Goal: Information Seeking & Learning: Learn about a topic

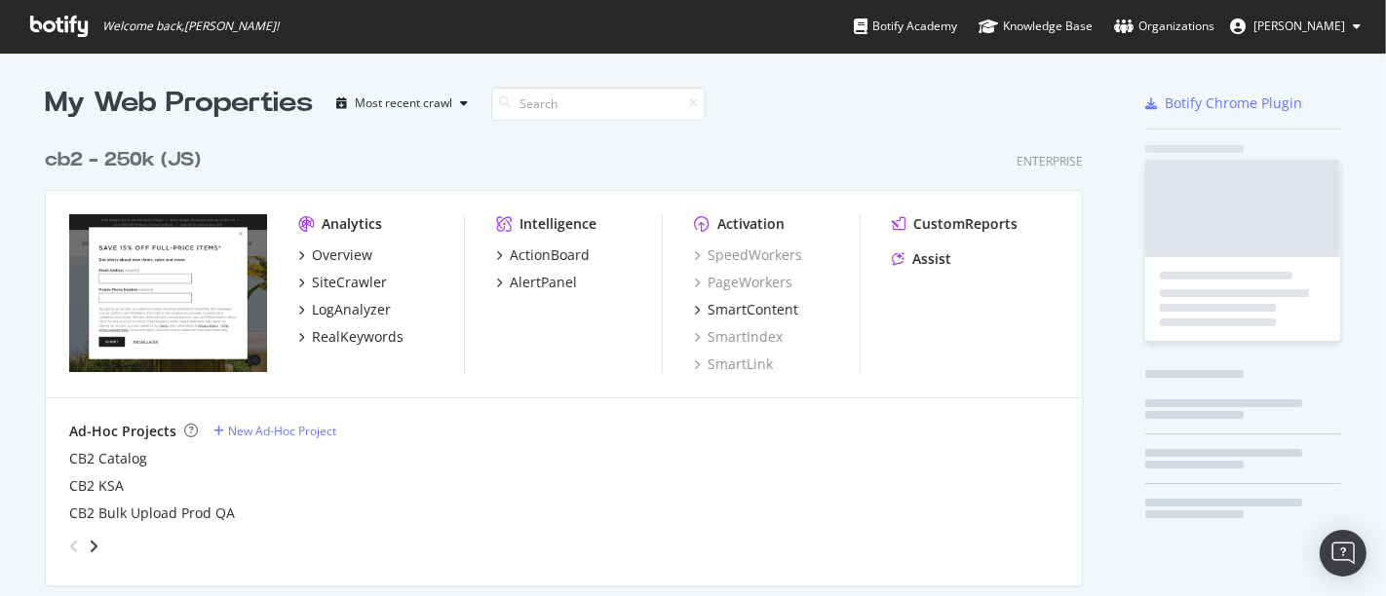
scroll to position [2039, 1037]
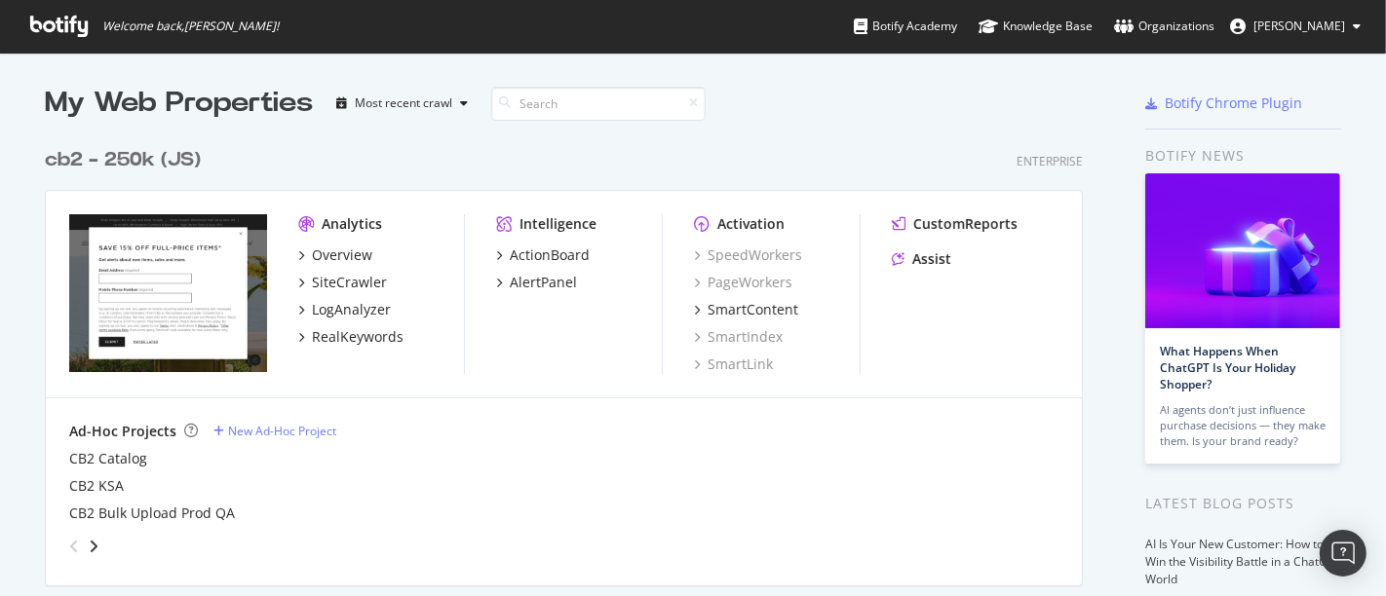
click at [326, 324] on div "Overview SiteCrawler LogAnalyzer RealKeywords" at bounding box center [381, 296] width 166 height 101
click at [330, 337] on div "RealKeywords" at bounding box center [358, 336] width 92 height 19
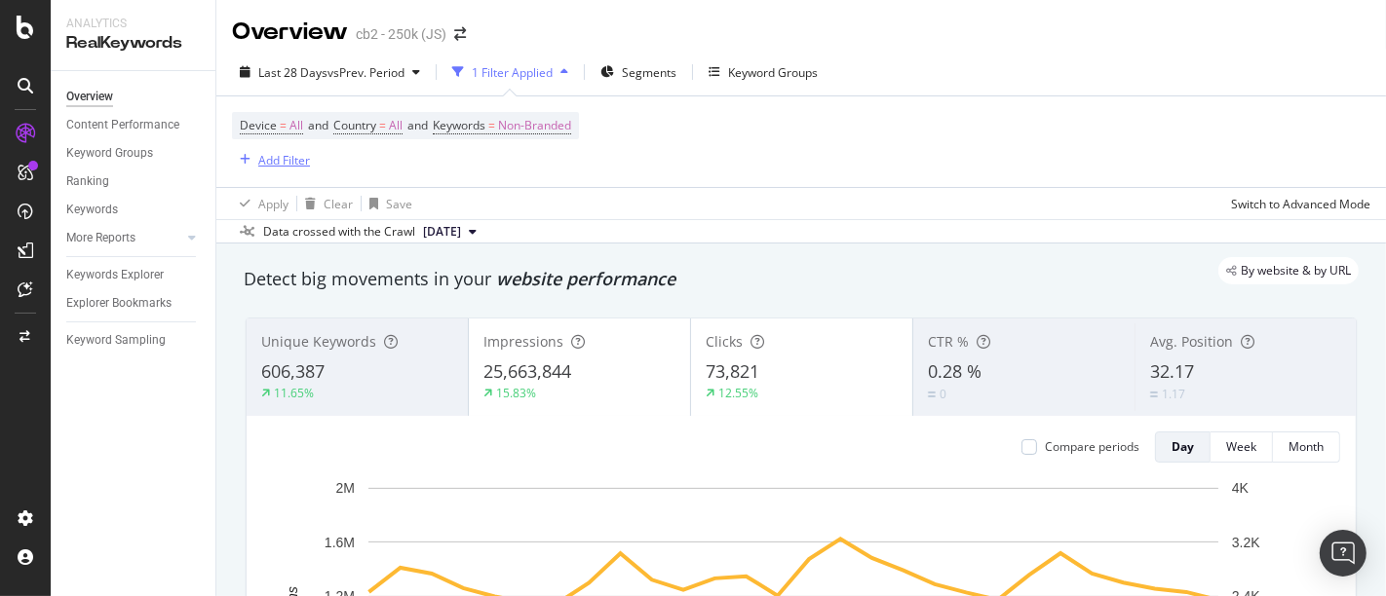
click at [261, 163] on div "Add Filter" at bounding box center [284, 160] width 52 height 17
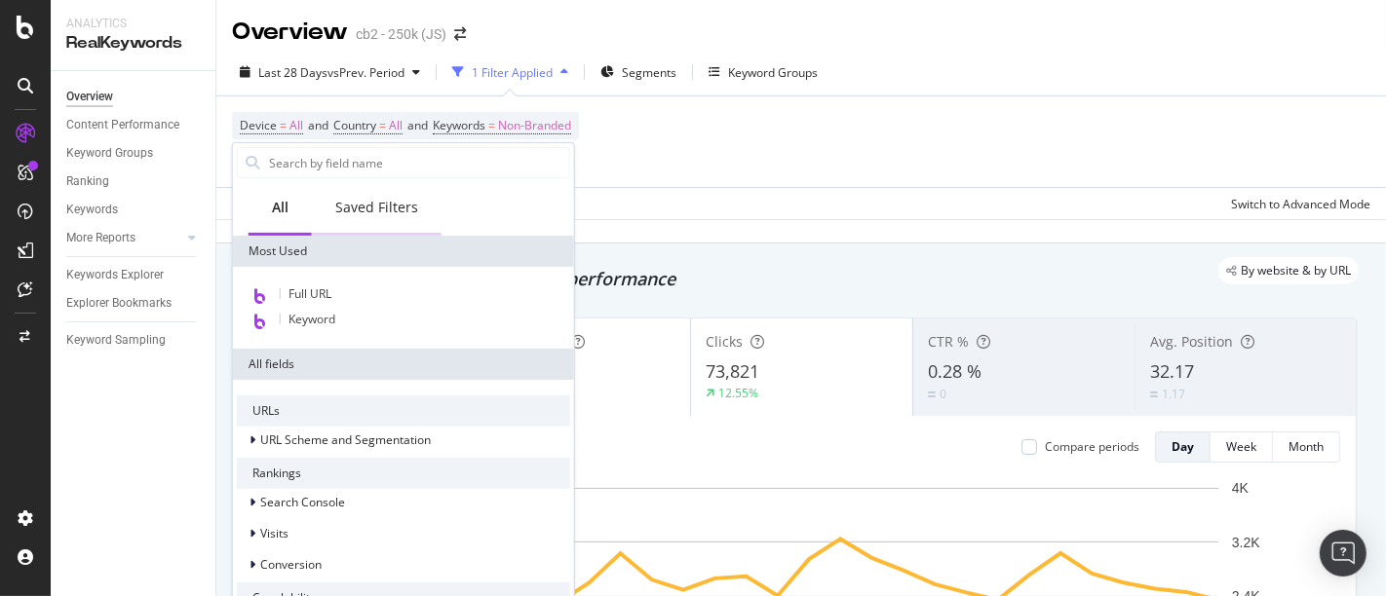
click at [364, 212] on div "Saved Filters" at bounding box center [376, 207] width 83 height 19
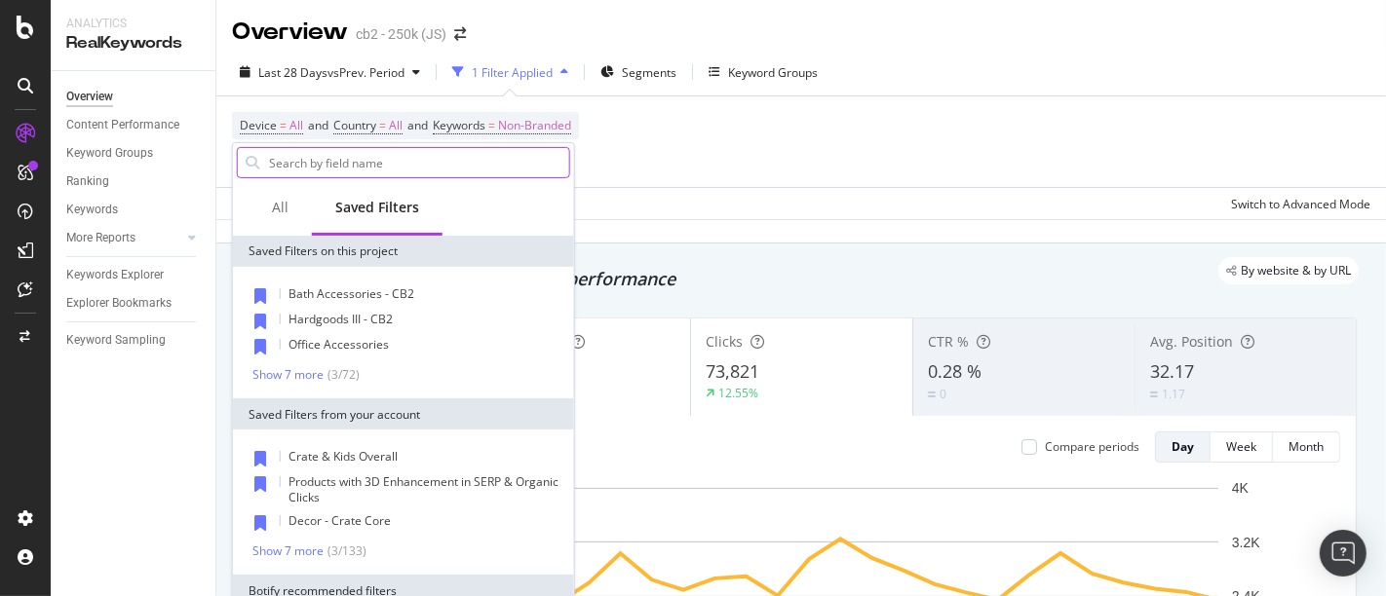
click at [381, 154] on input "text" at bounding box center [418, 162] width 302 height 29
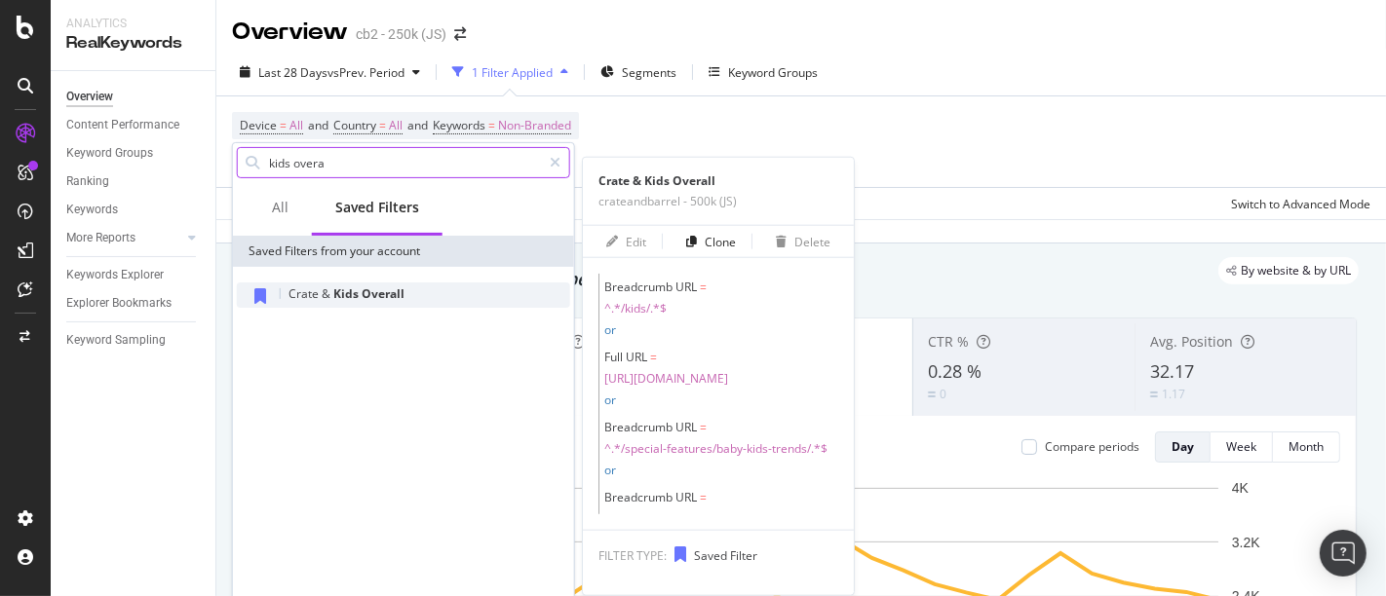
type input "kids overa"
click at [339, 299] on span "Kids" at bounding box center [347, 294] width 28 height 17
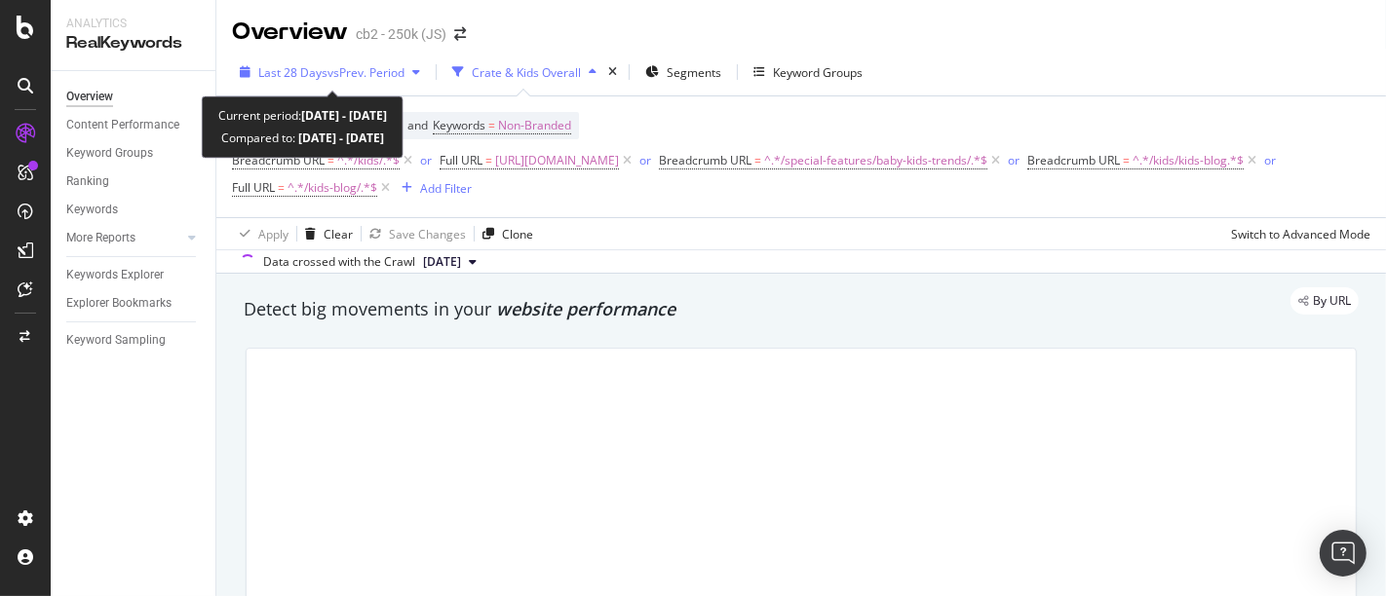
click at [345, 69] on span "vs Prev. Period" at bounding box center [365, 72] width 77 height 17
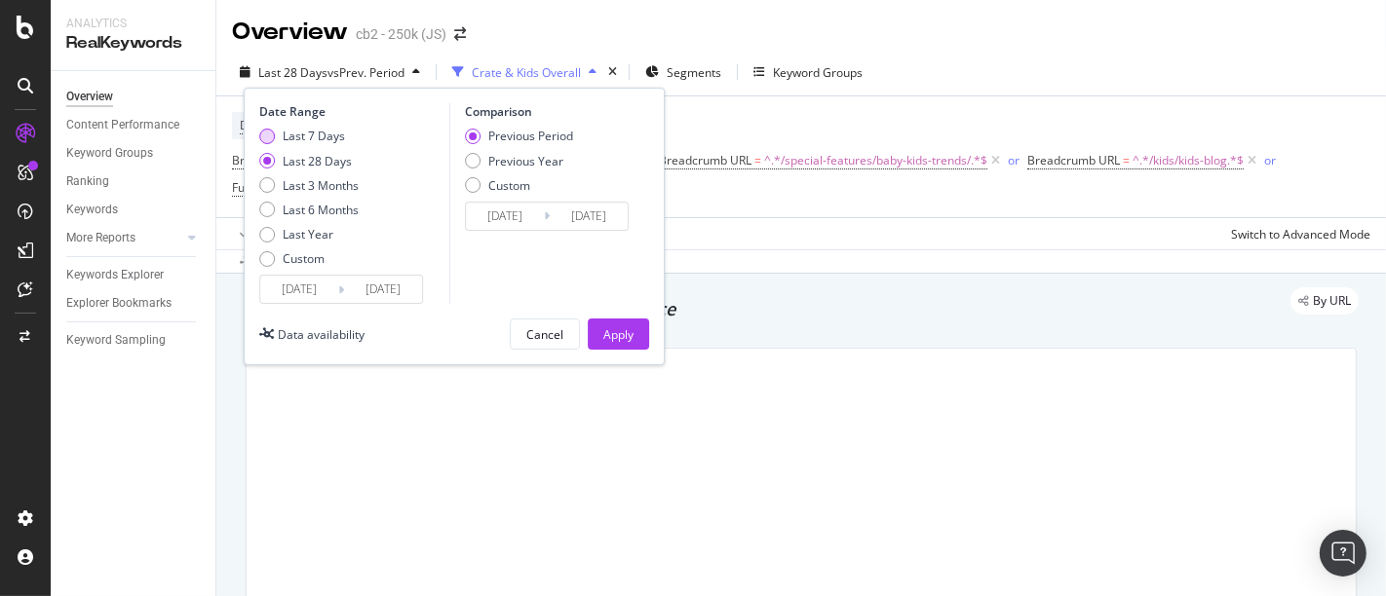
click at [264, 134] on div "Last 7 Days" at bounding box center [267, 137] width 16 height 16
type input "[DATE]"
click at [607, 335] on div "Apply" at bounding box center [618, 334] width 30 height 17
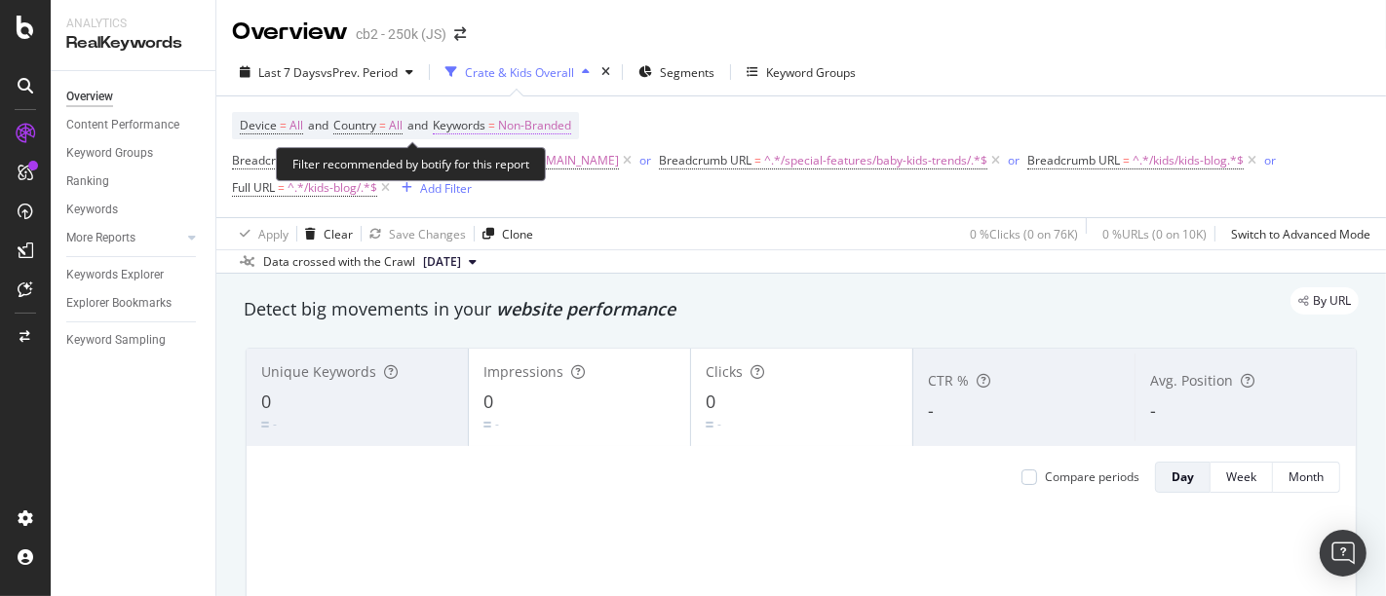
click at [566, 121] on span "Non-Branded" at bounding box center [534, 125] width 73 height 27
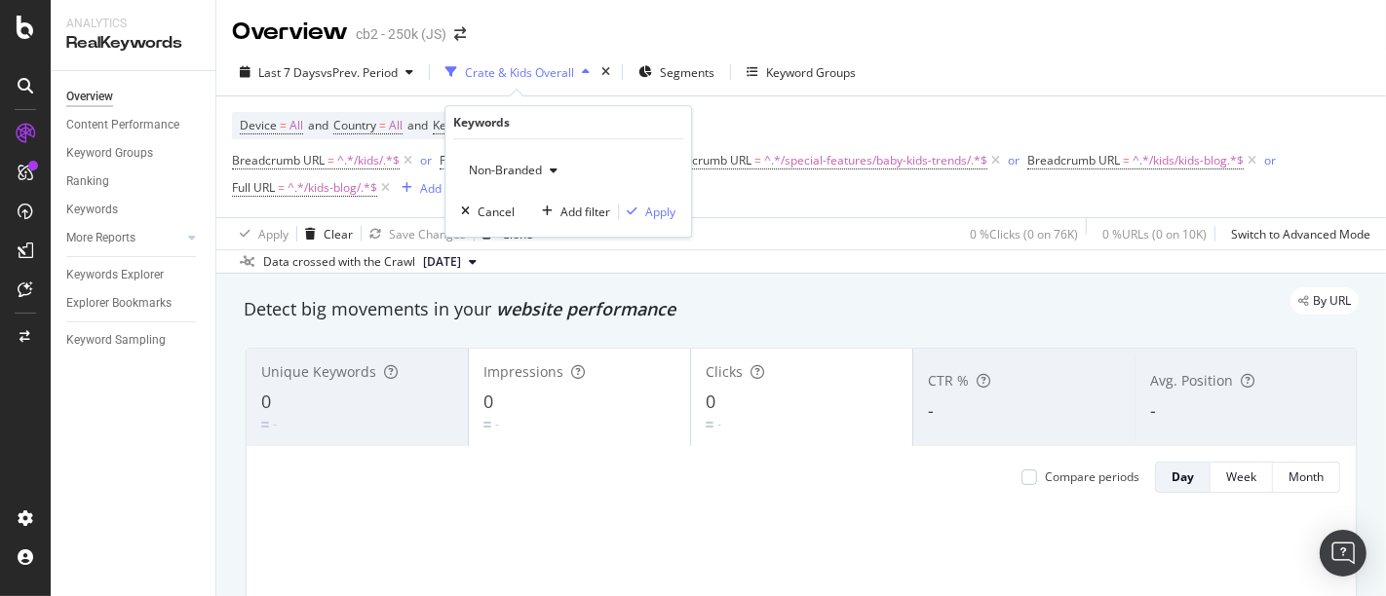
click at [540, 170] on span "Non-Branded" at bounding box center [501, 170] width 81 height 17
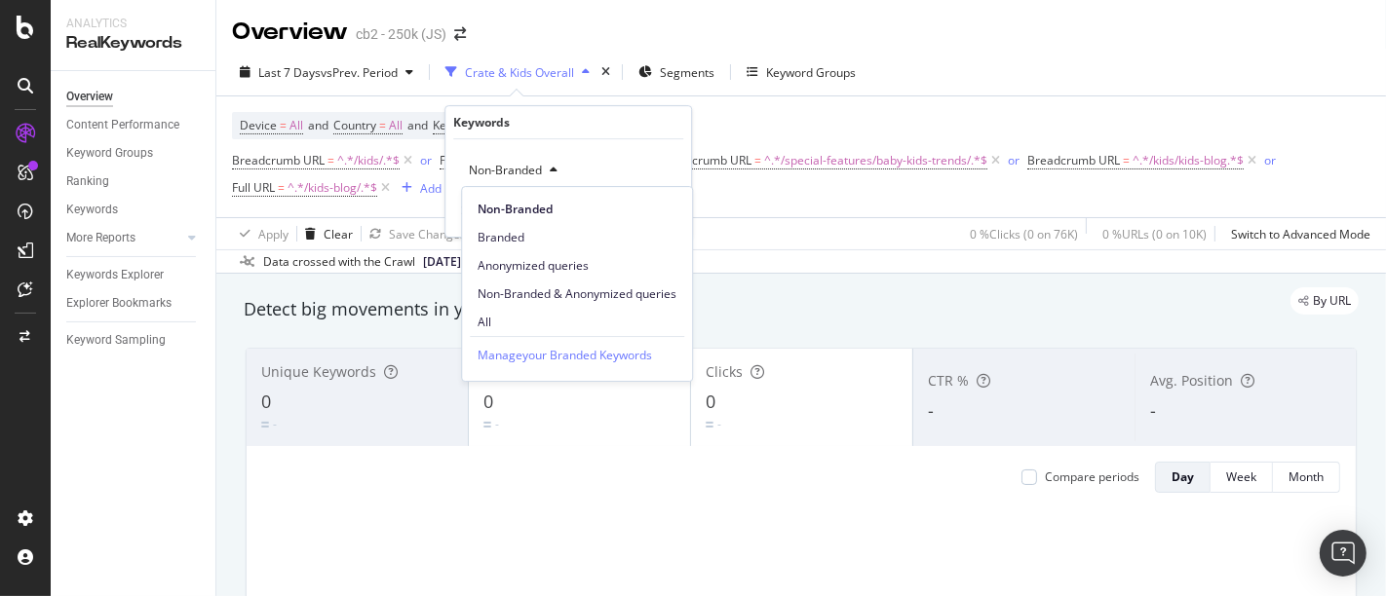
click at [525, 322] on span "All" at bounding box center [576, 323] width 199 height 18
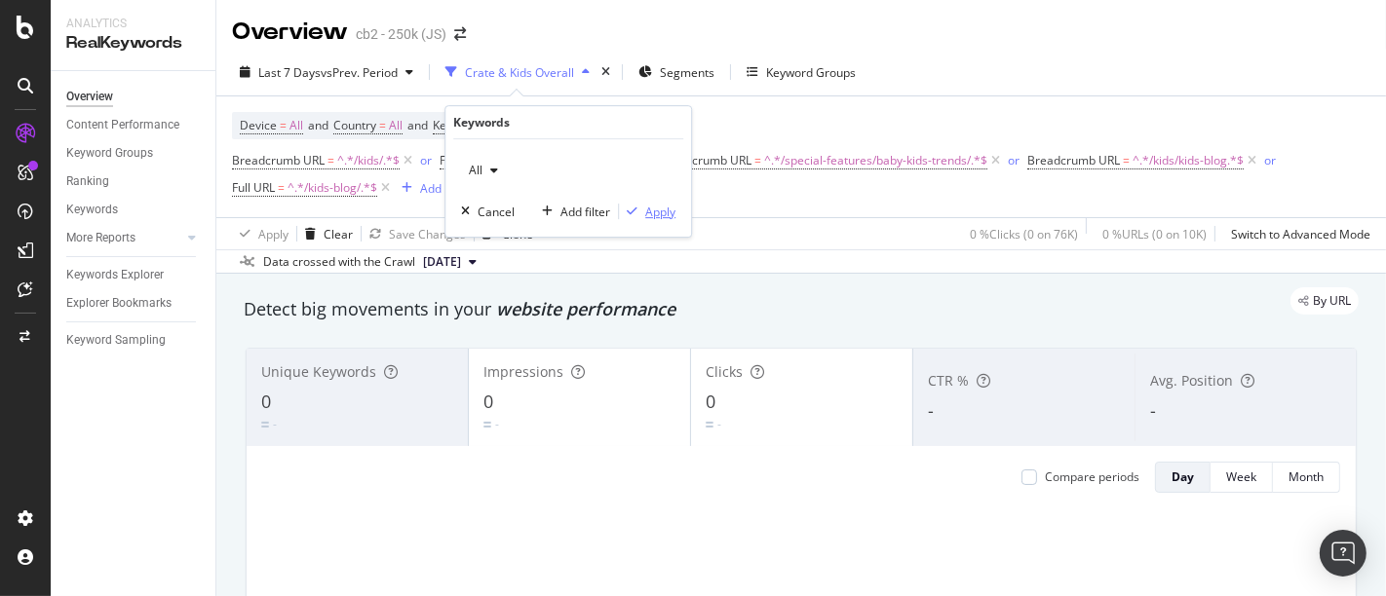
click at [667, 212] on div "Apply" at bounding box center [660, 212] width 30 height 17
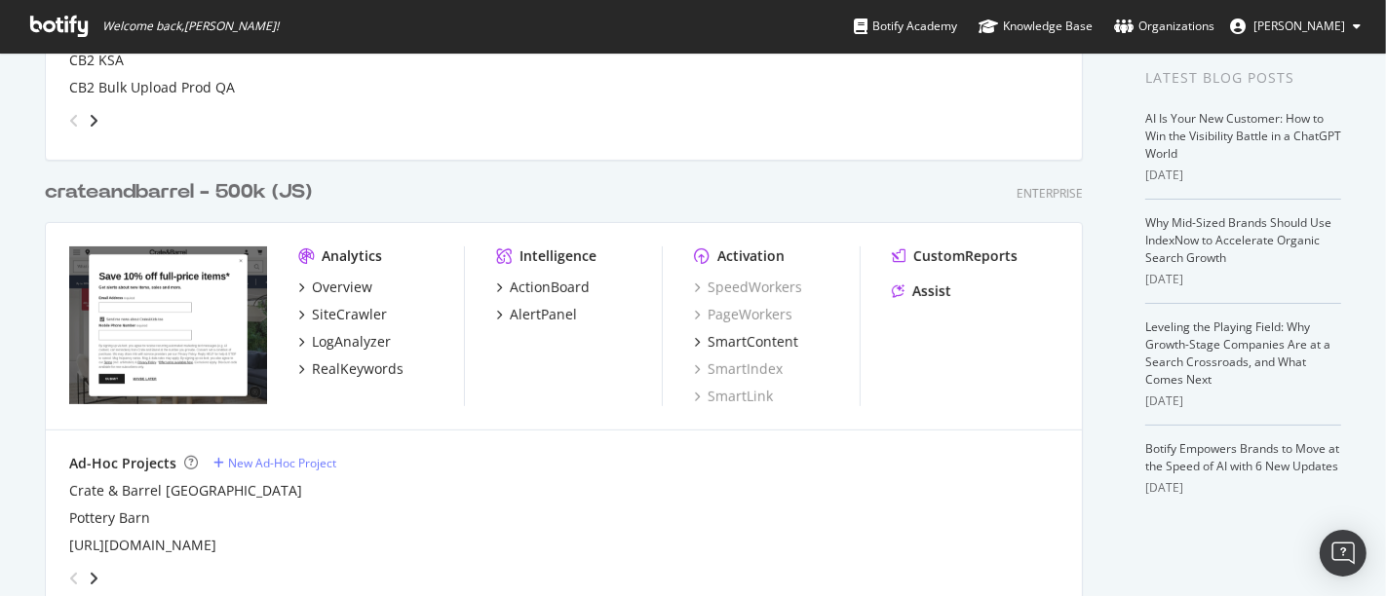
scroll to position [433, 0]
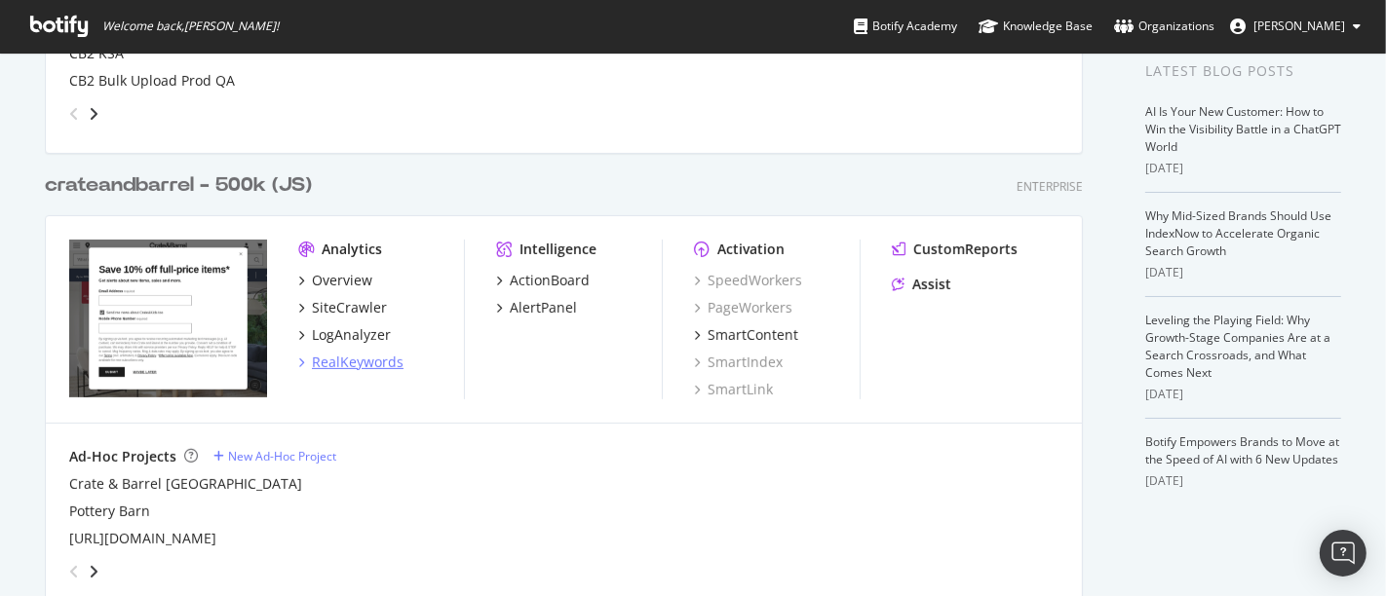
click at [375, 359] on div "RealKeywords" at bounding box center [358, 362] width 92 height 19
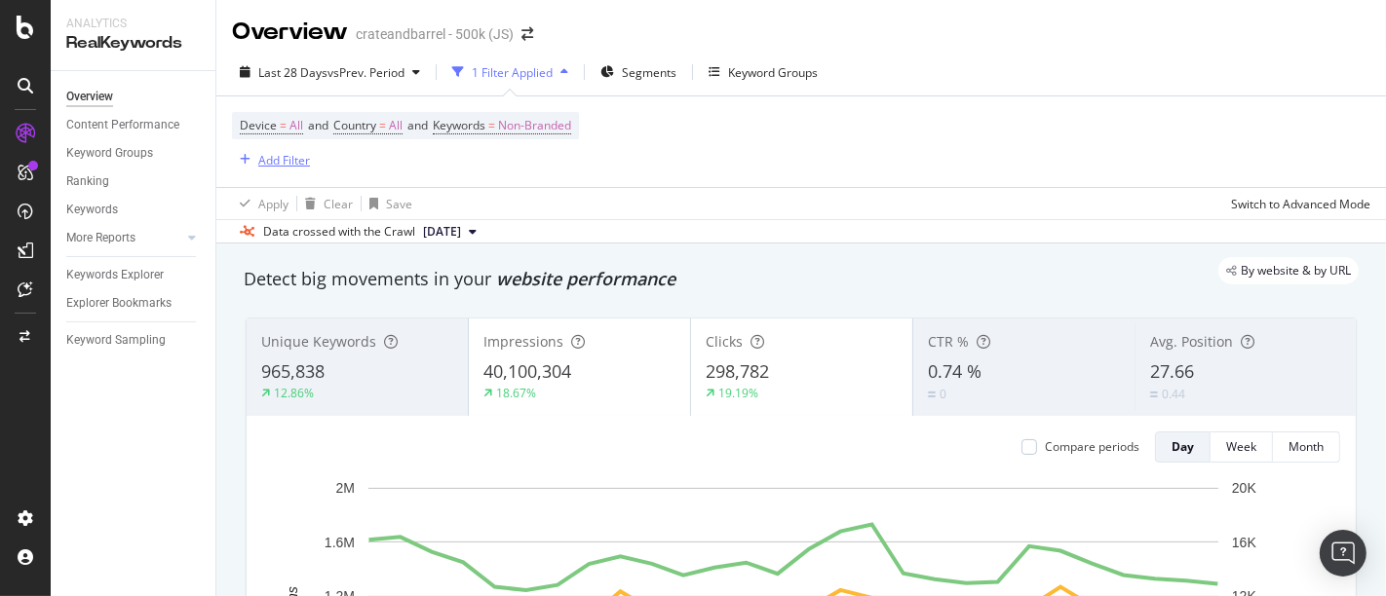
click at [292, 155] on div "Add Filter" at bounding box center [284, 160] width 52 height 17
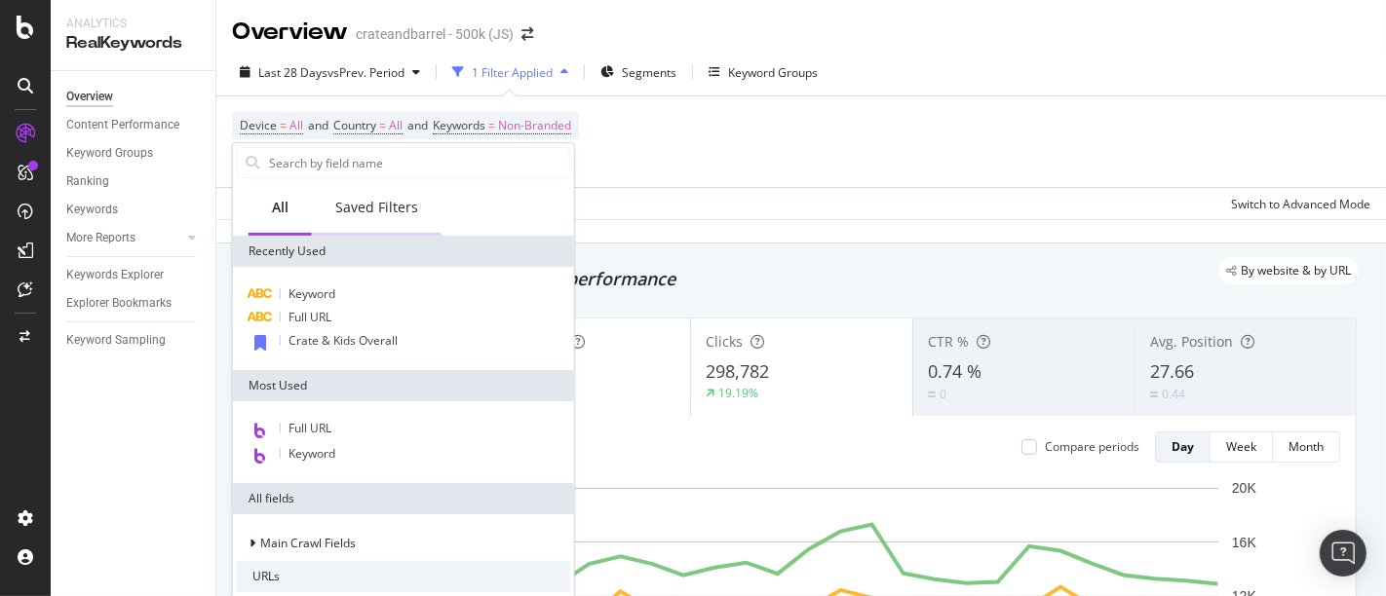
click at [372, 213] on div "Saved Filters" at bounding box center [376, 207] width 83 height 19
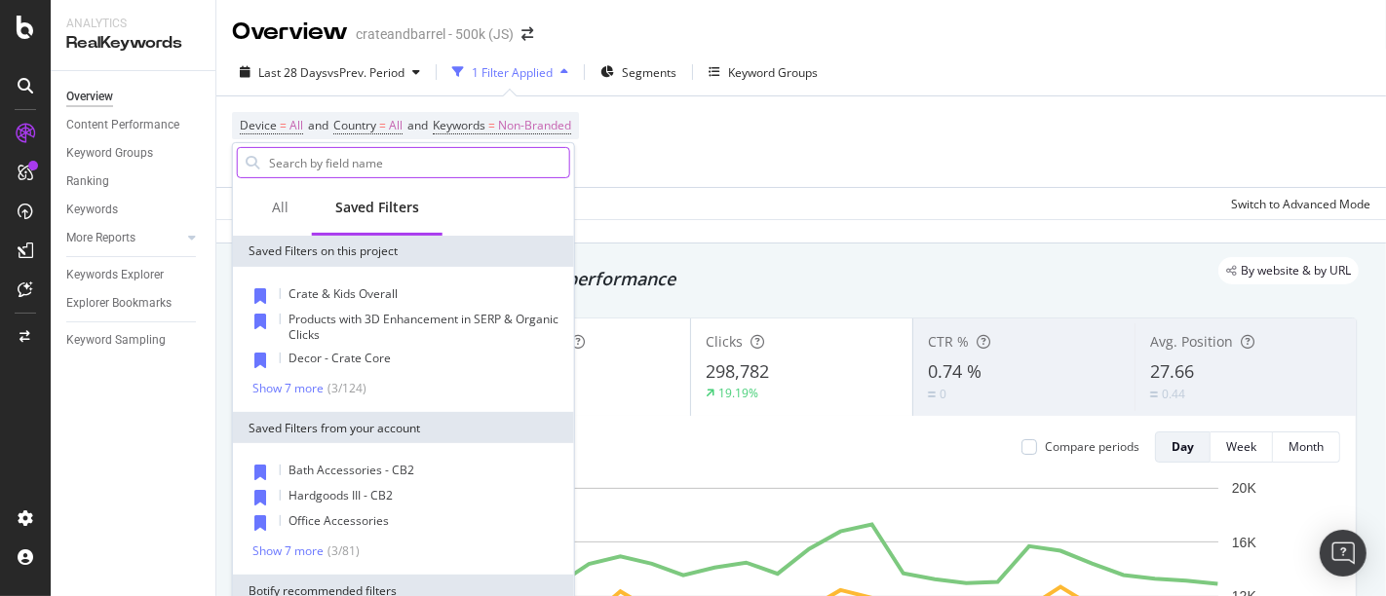
click at [397, 160] on input "text" at bounding box center [418, 162] width 302 height 29
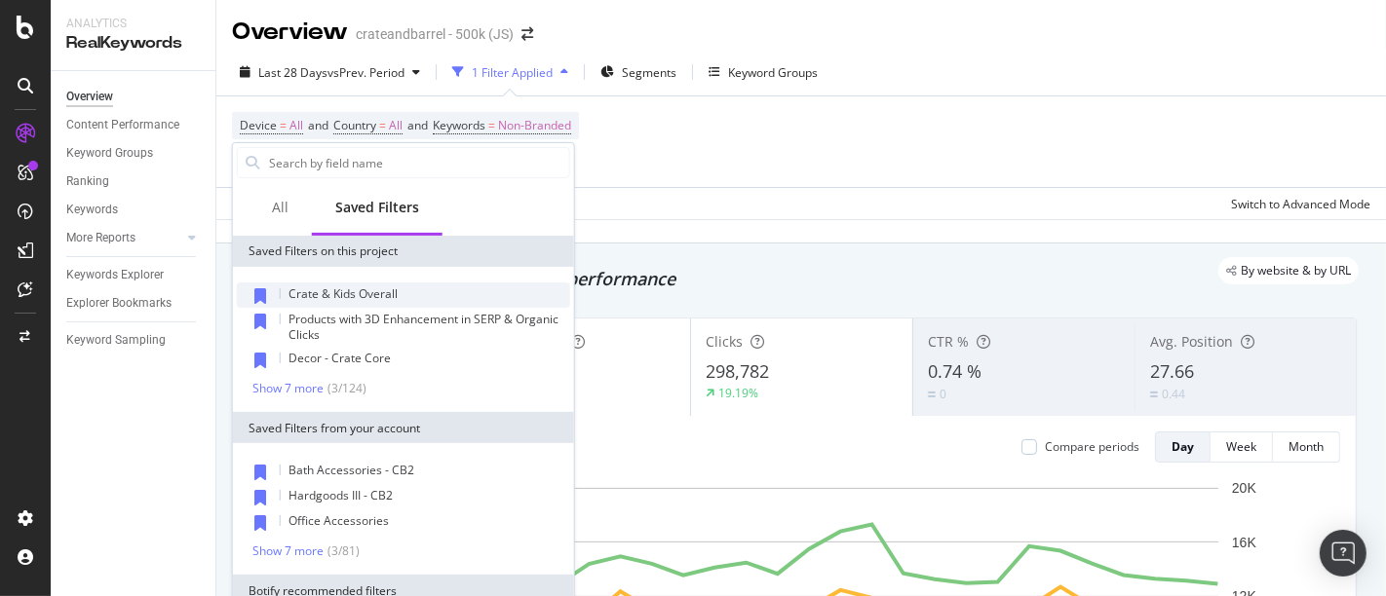
click at [384, 286] on span "Crate & Kids Overall" at bounding box center [342, 294] width 109 height 17
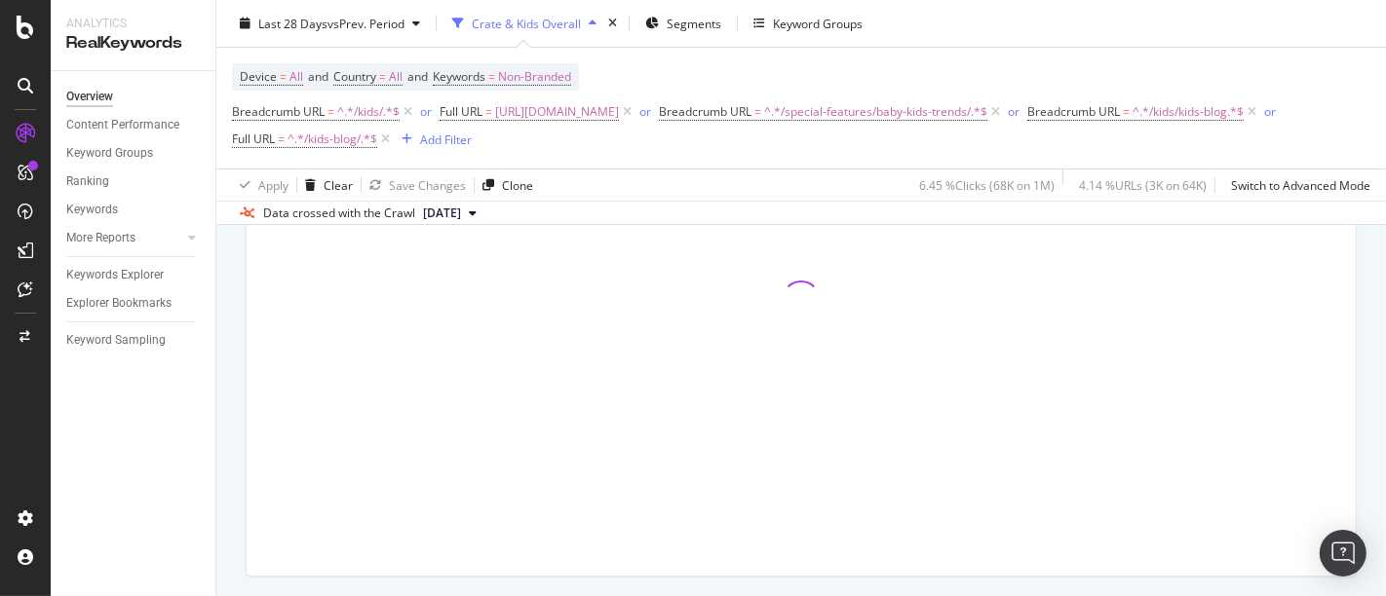
scroll to position [108, 0]
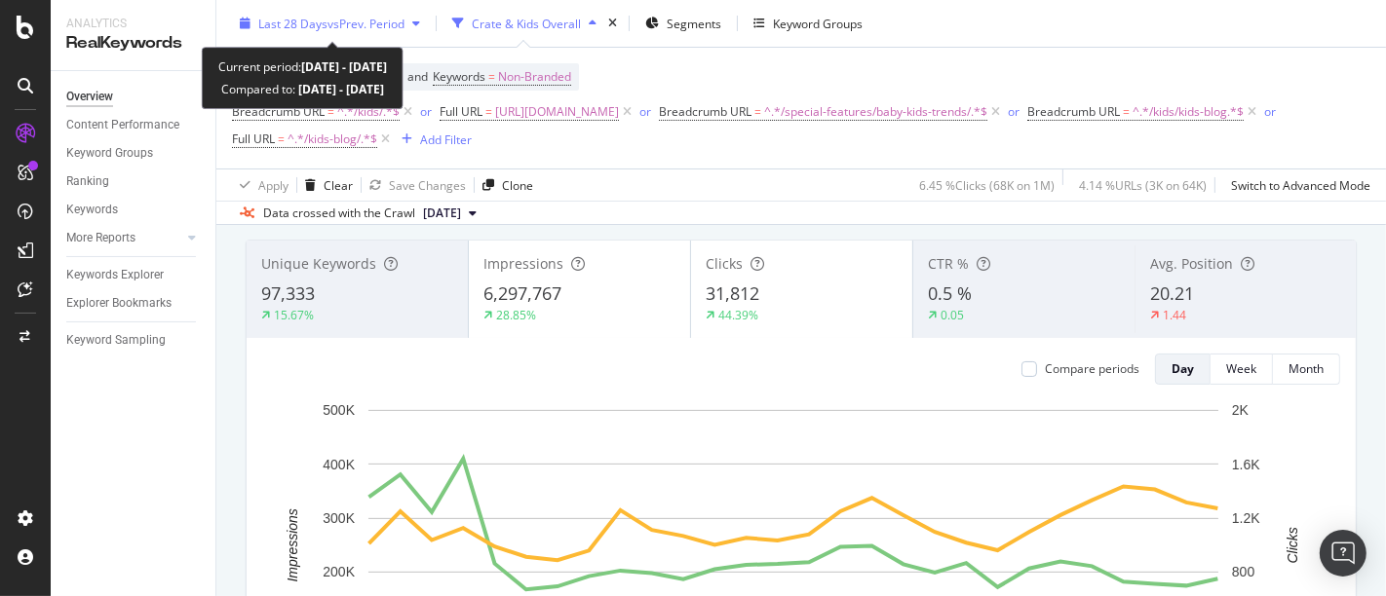
click at [292, 15] on span "Last 28 Days" at bounding box center [292, 23] width 69 height 17
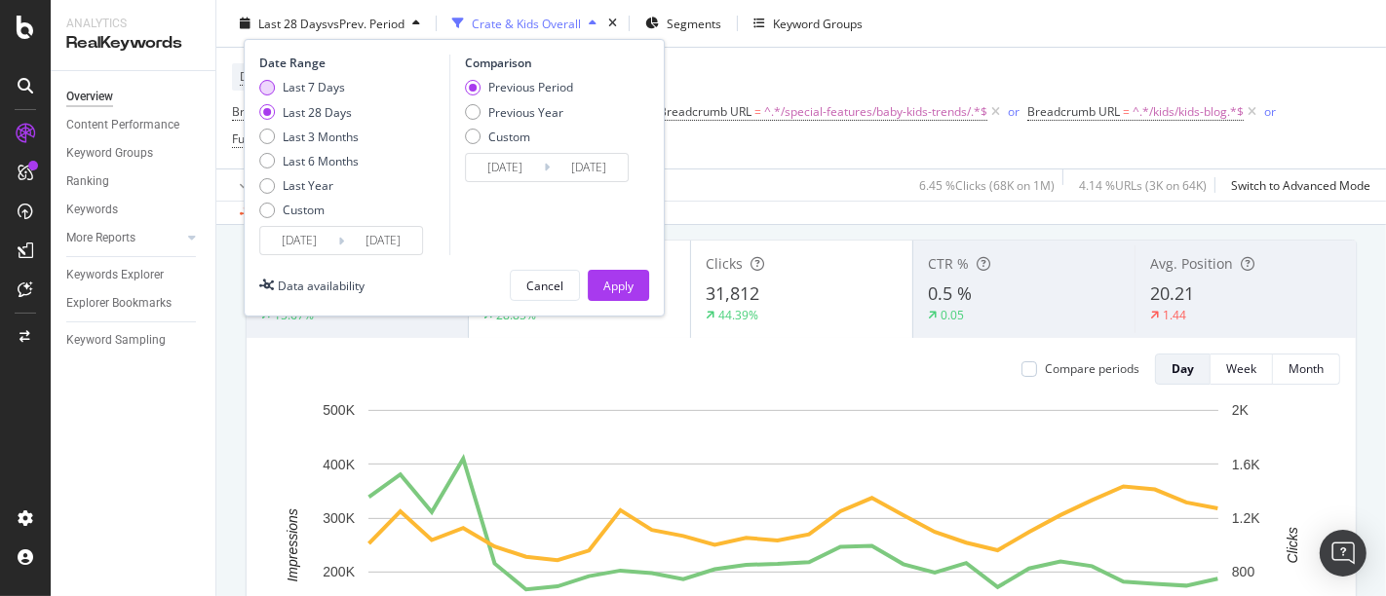
click at [269, 85] on div "Last 7 Days" at bounding box center [267, 88] width 16 height 16
type input "[DATE]"
click at [621, 277] on div "Apply" at bounding box center [618, 285] width 30 height 17
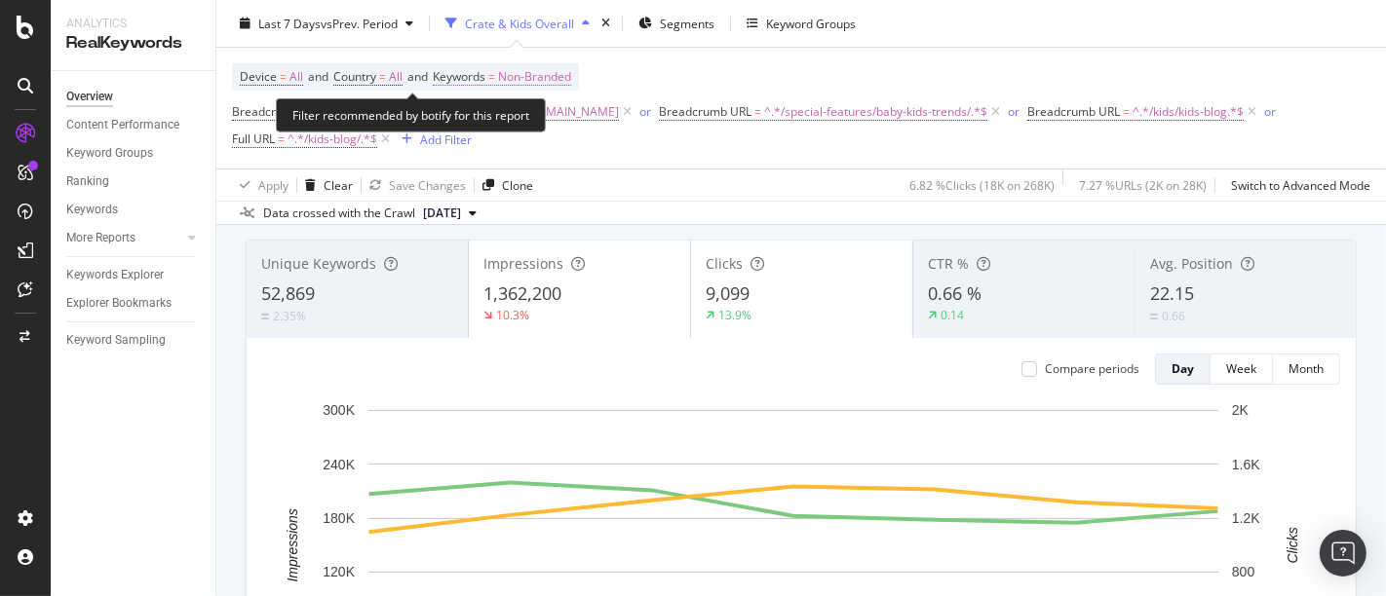
click at [562, 72] on span "Non-Branded" at bounding box center [534, 76] width 73 height 27
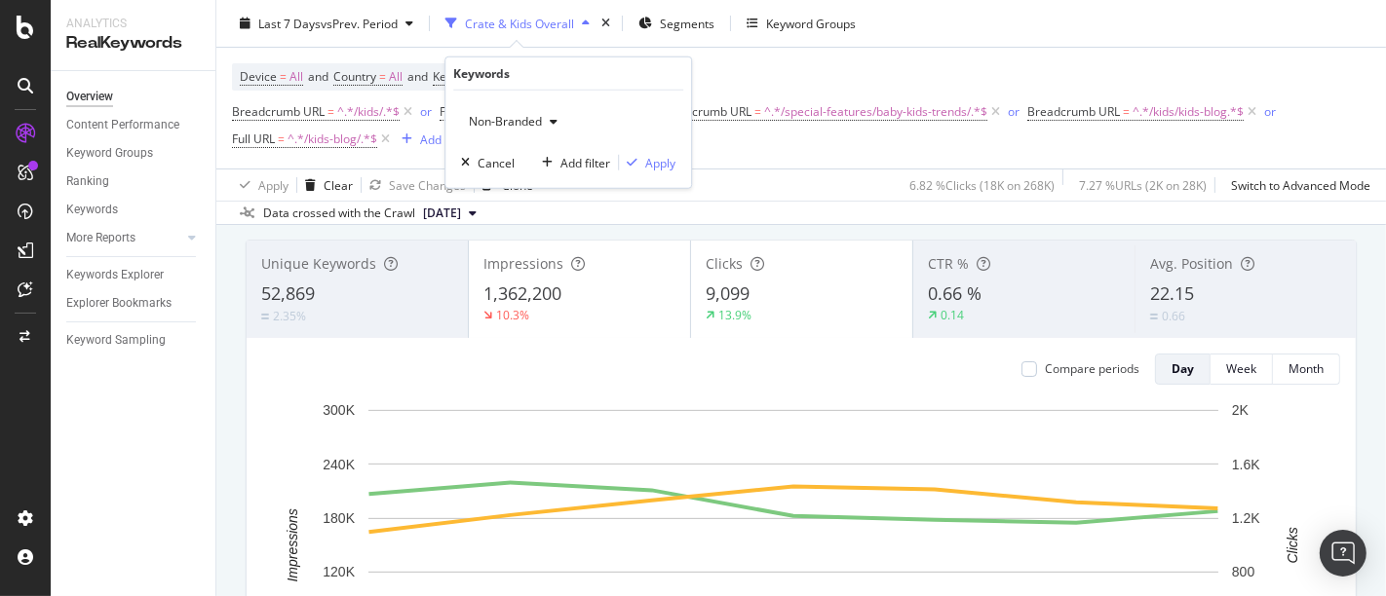
click at [540, 122] on span "Non-Branded" at bounding box center [501, 121] width 81 height 17
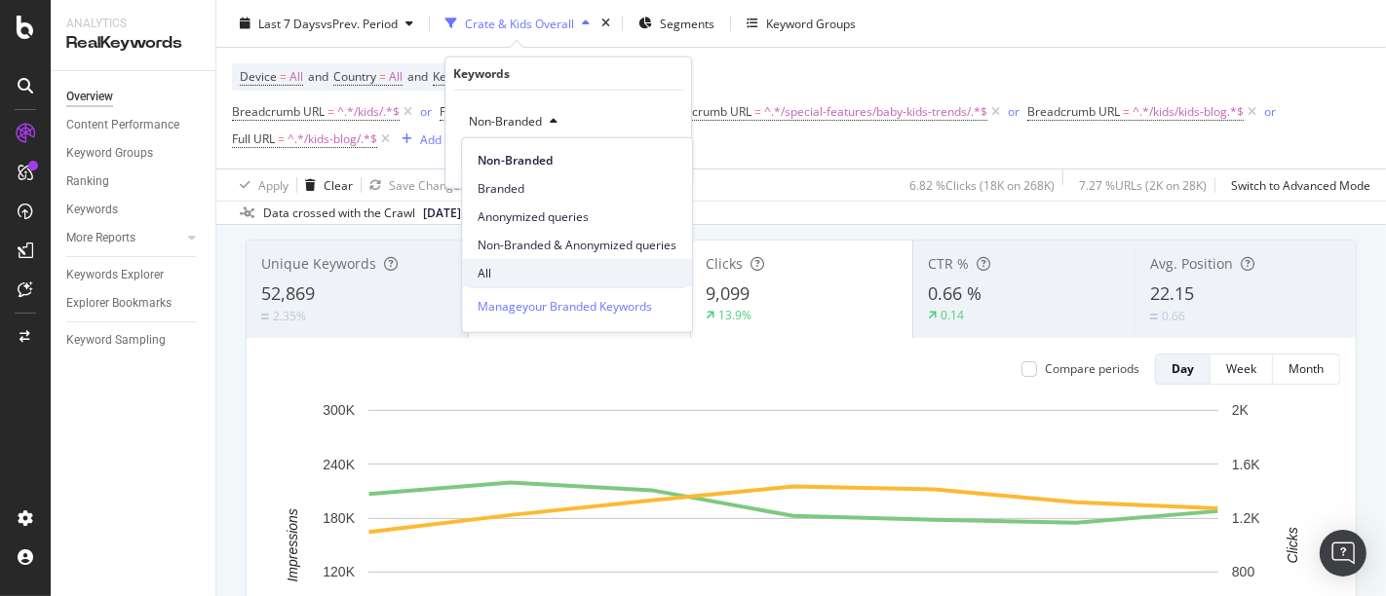
click at [535, 275] on span "All" at bounding box center [576, 273] width 199 height 18
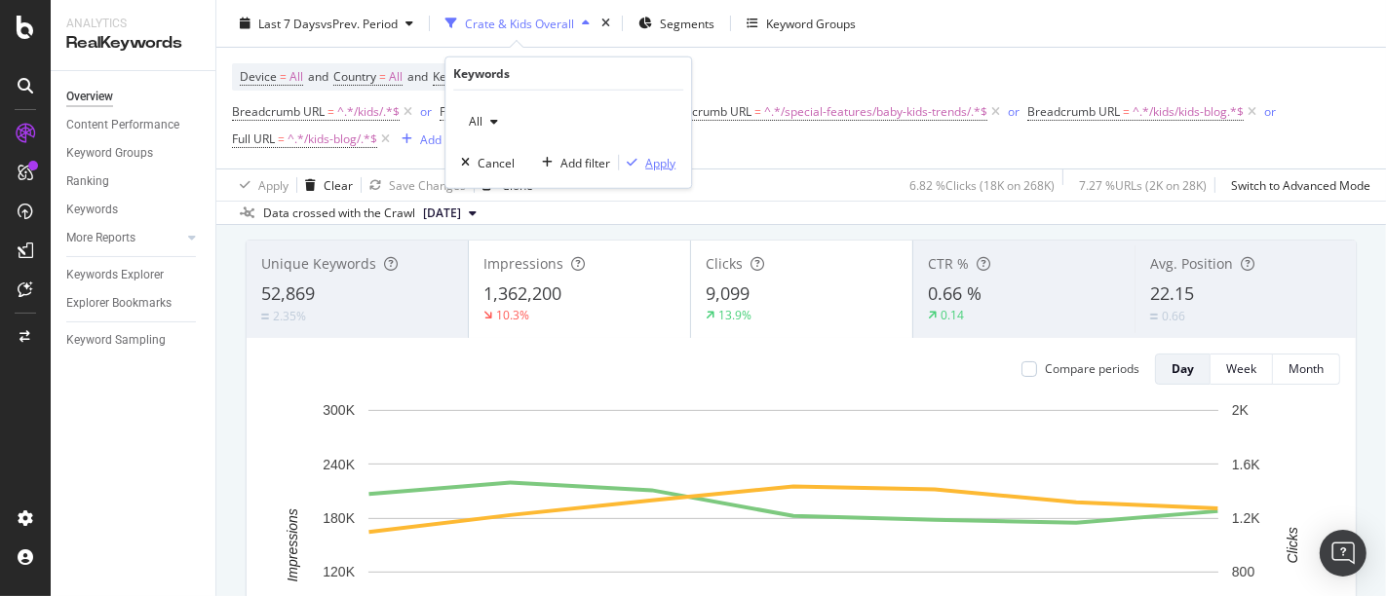
click at [654, 167] on div "Apply" at bounding box center [660, 162] width 30 height 17
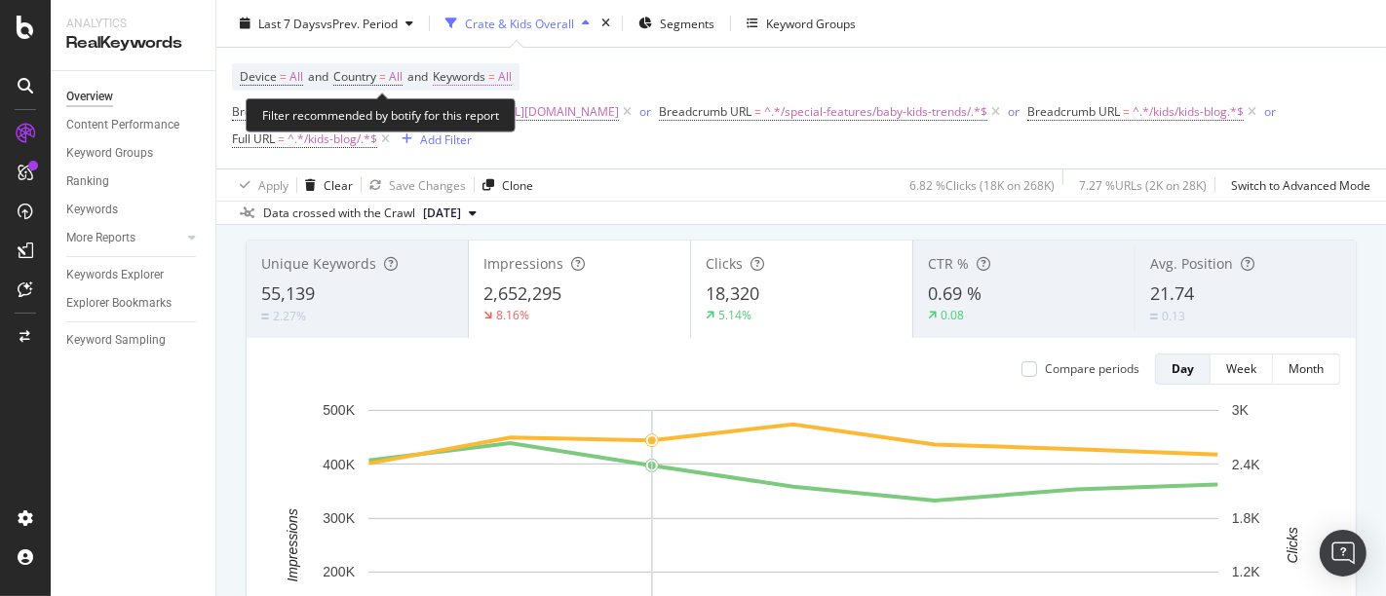
click at [512, 78] on span "All" at bounding box center [505, 76] width 14 height 27
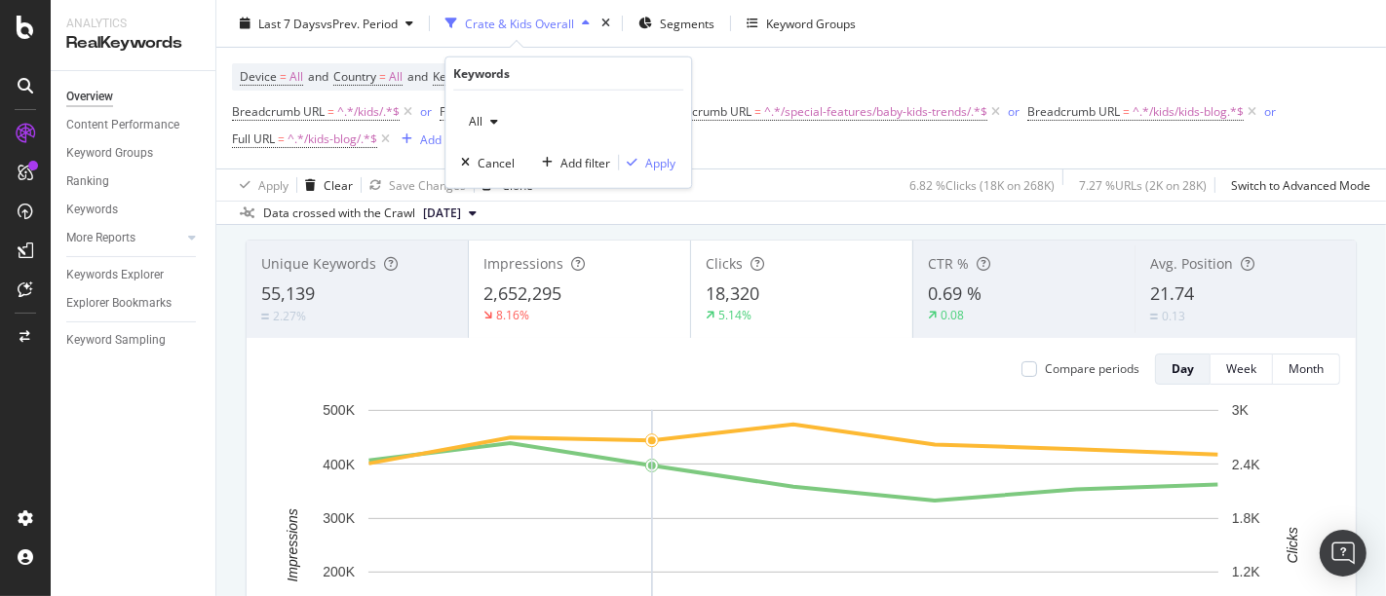
click at [484, 124] on div "button" at bounding box center [493, 122] width 23 height 12
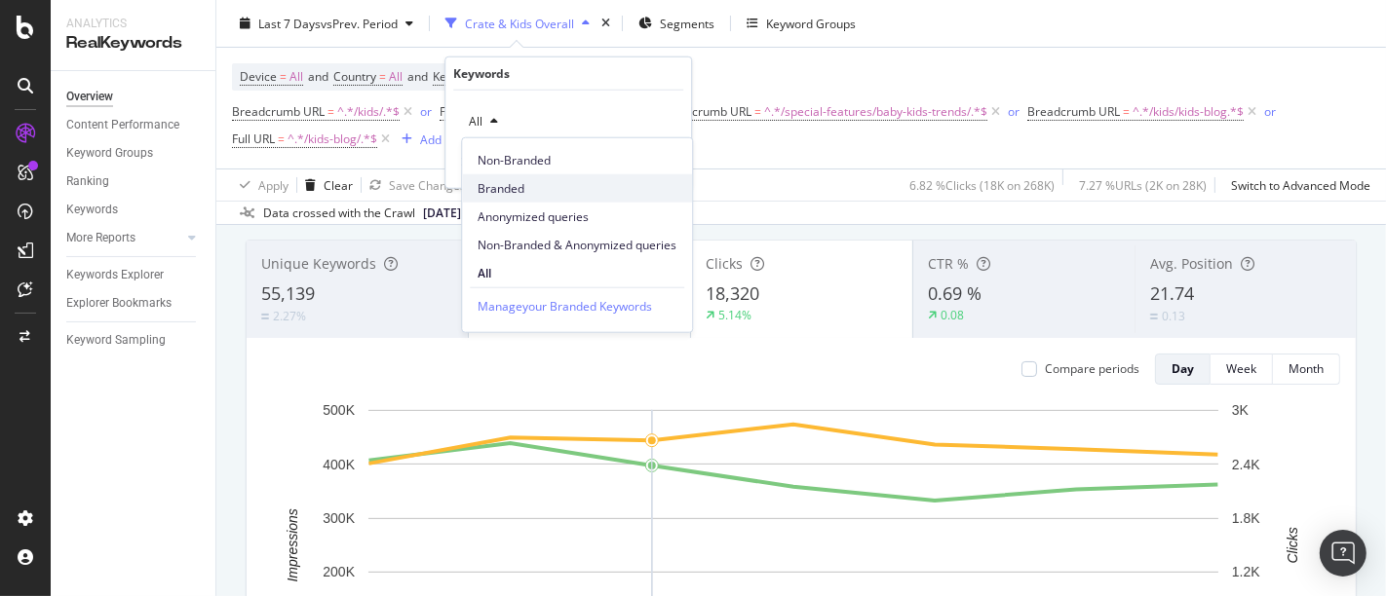
click at [504, 190] on span "Branded" at bounding box center [576, 188] width 199 height 18
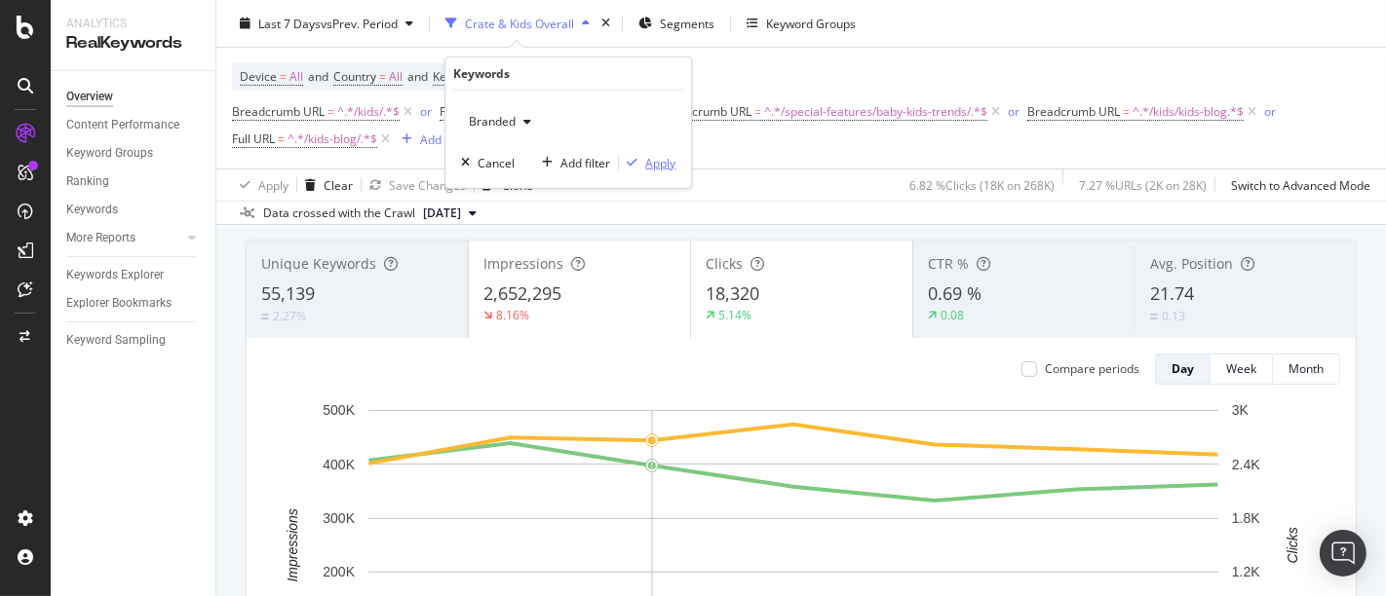
click at [670, 159] on div "Apply" at bounding box center [660, 162] width 30 height 17
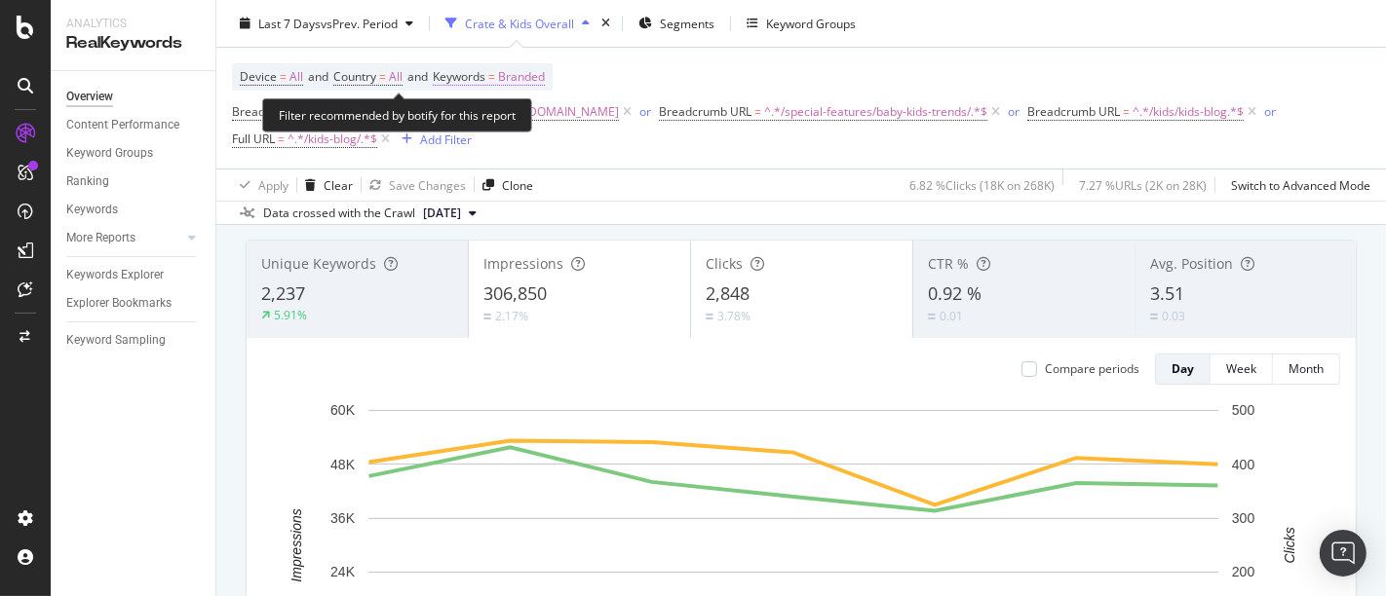
click at [544, 71] on span "Branded" at bounding box center [521, 76] width 47 height 27
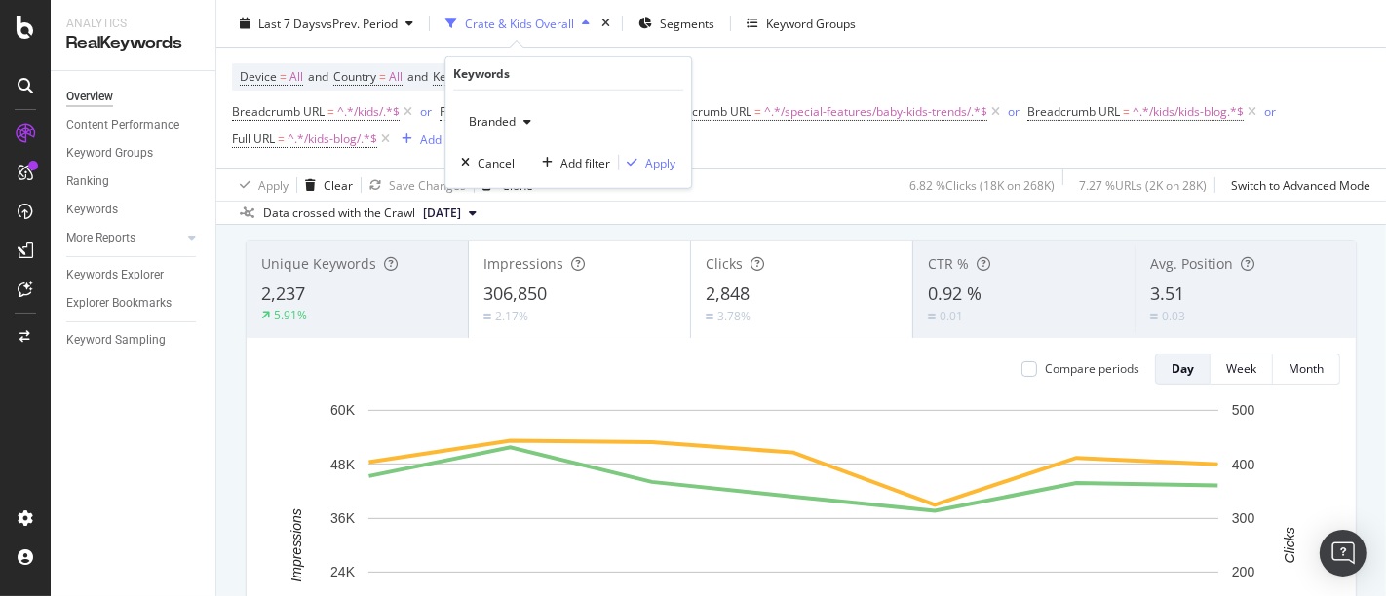
click at [530, 119] on icon "button" at bounding box center [527, 122] width 8 height 12
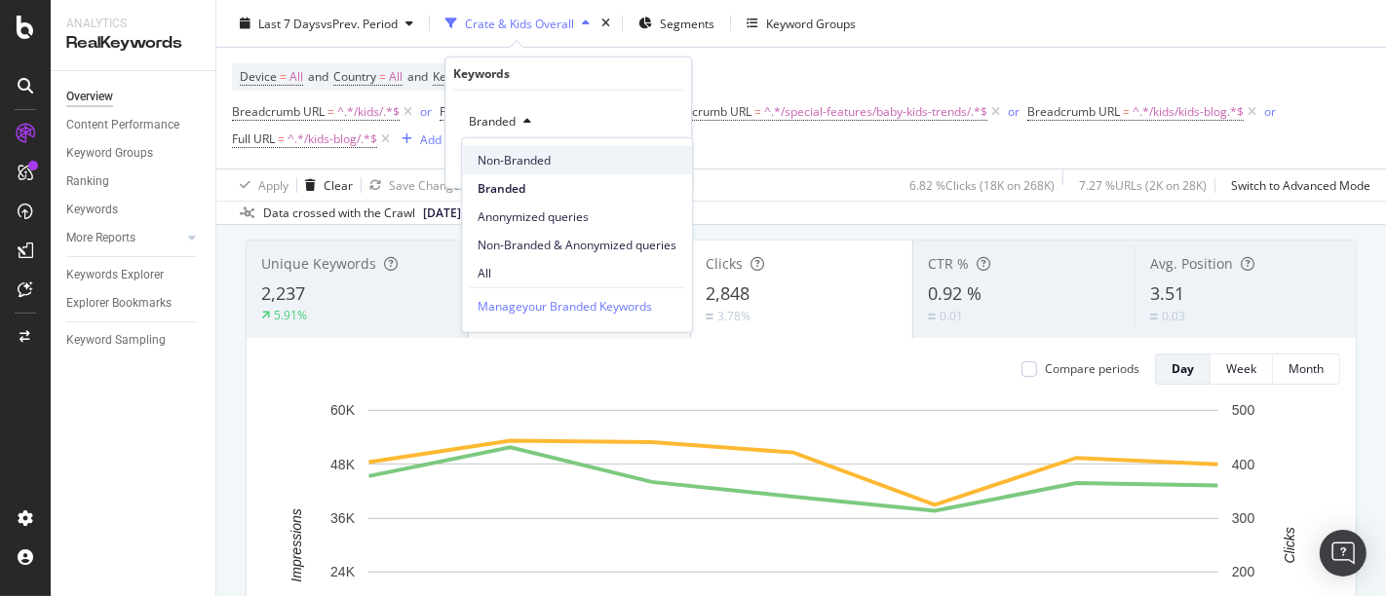
click at [531, 151] on span "Non-Branded" at bounding box center [576, 160] width 199 height 18
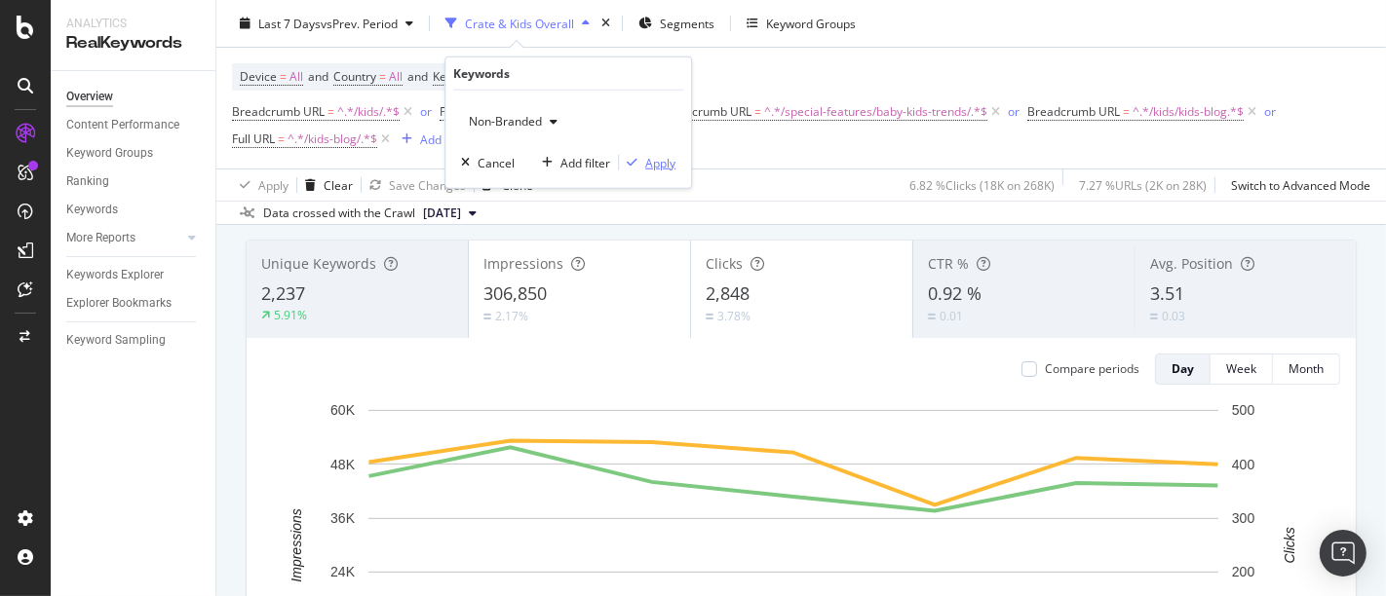
click at [653, 170] on div "Apply" at bounding box center [660, 162] width 30 height 17
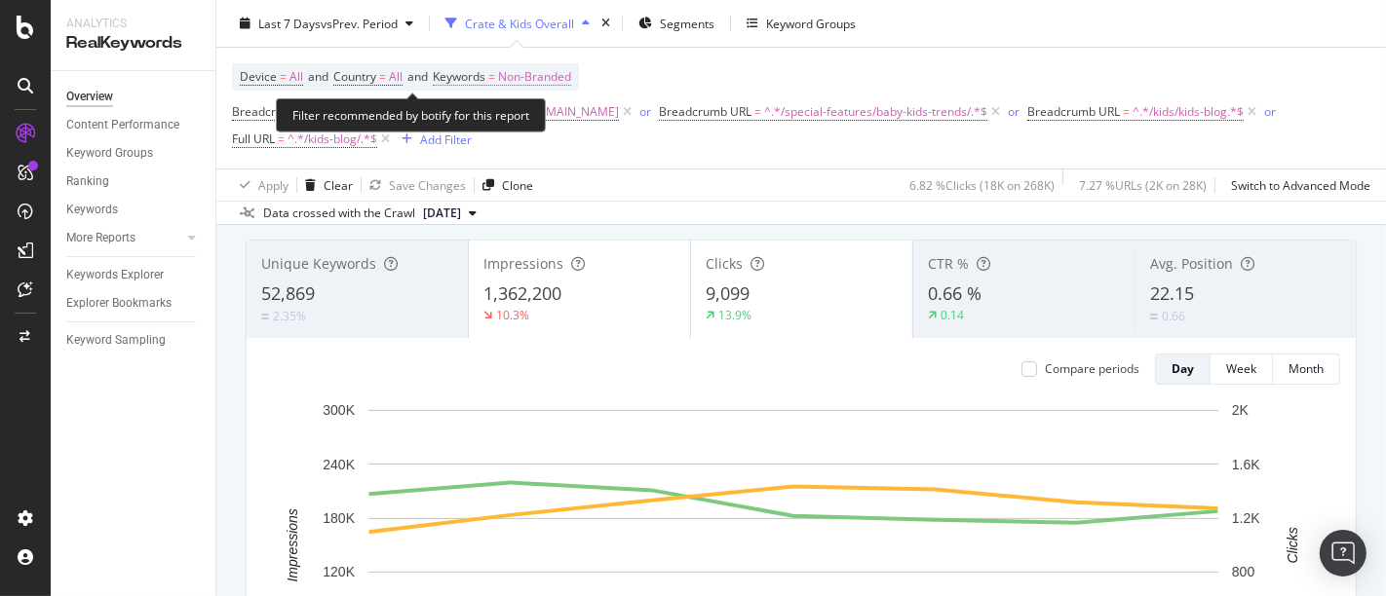
click at [559, 74] on span "Non-Branded" at bounding box center [534, 76] width 73 height 27
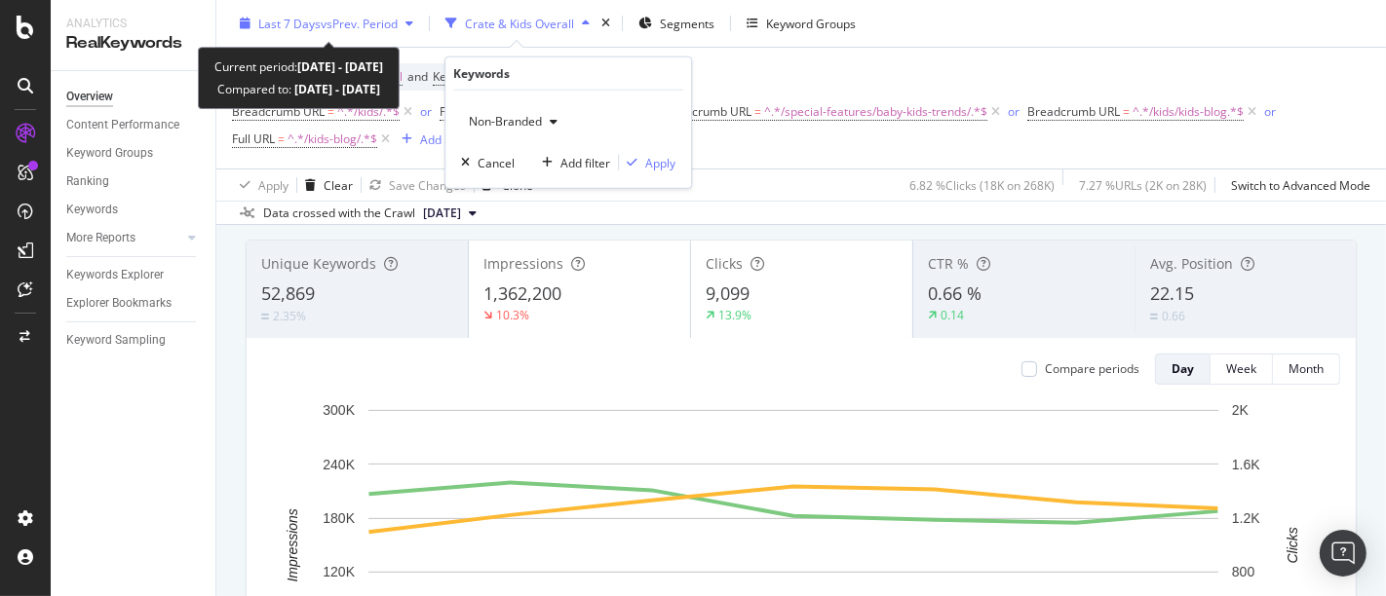
click at [409, 23] on div "button" at bounding box center [409, 24] width 23 height 12
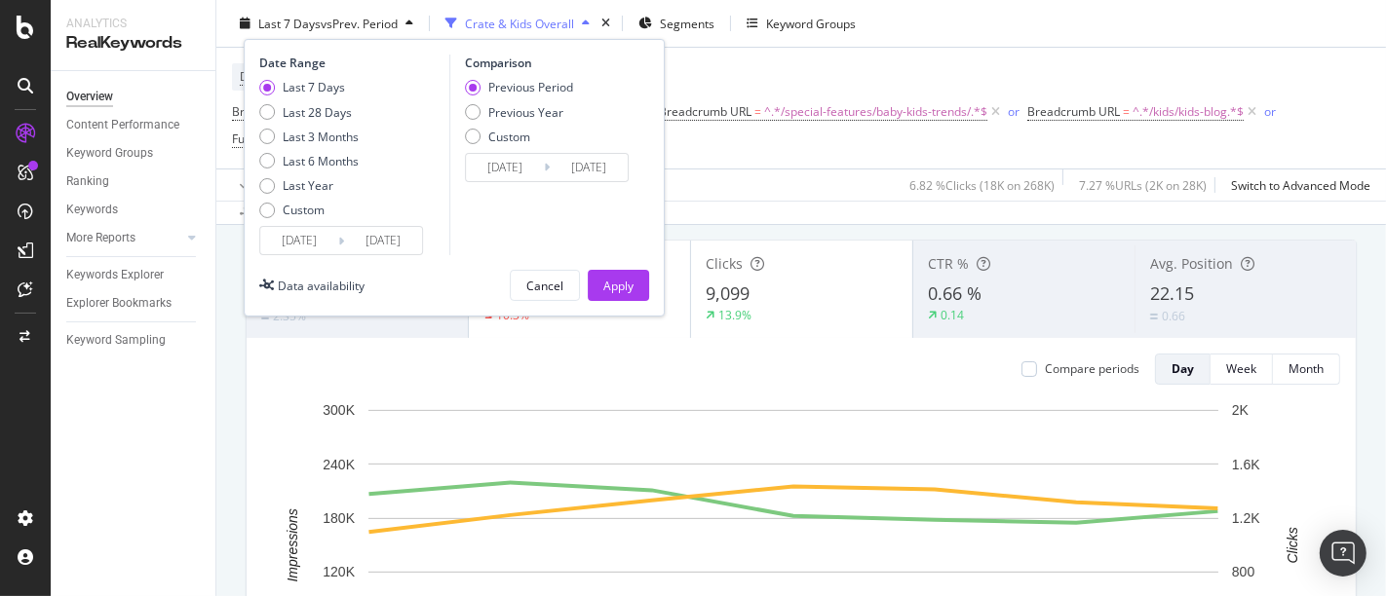
click at [462, 108] on div "Comparison Previous Period Previous Year Custom 2025/08/02 Navigate forward to …" at bounding box center [541, 155] width 185 height 201
click at [470, 114] on div "Previous Year" at bounding box center [473, 112] width 16 height 16
type input "2024/08/10"
type input "2024/08/16"
click at [634, 283] on button "Apply" at bounding box center [618, 285] width 61 height 31
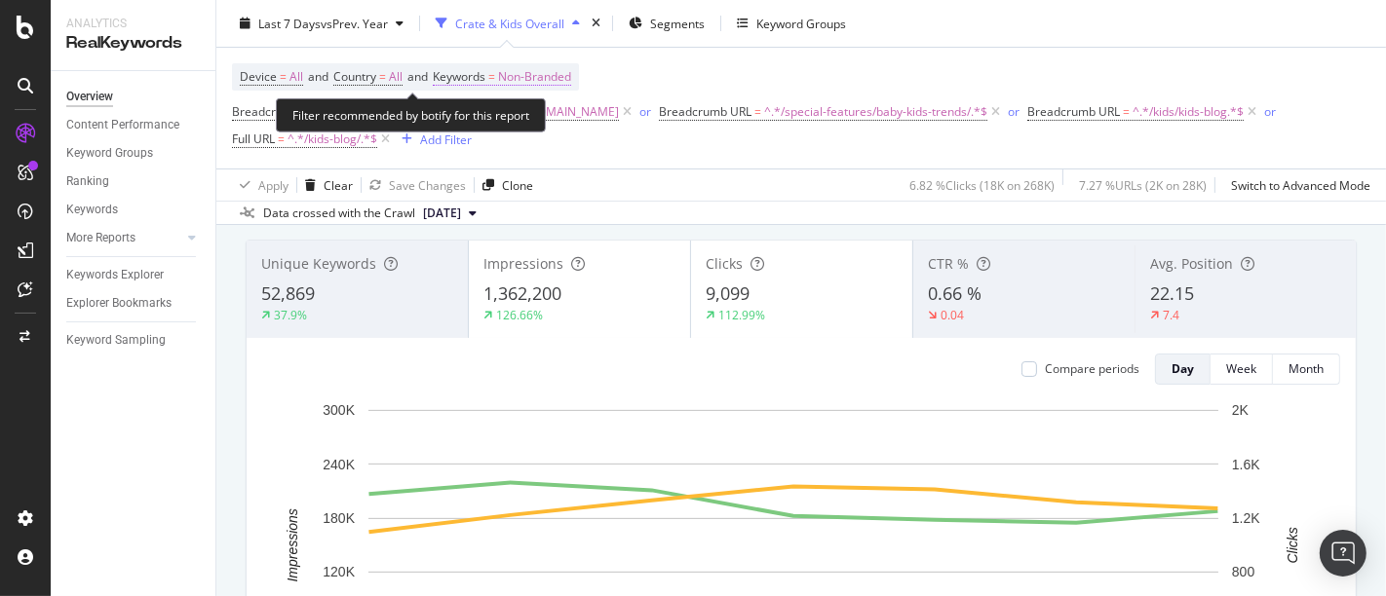
click at [553, 78] on span "Non-Branded" at bounding box center [534, 76] width 73 height 27
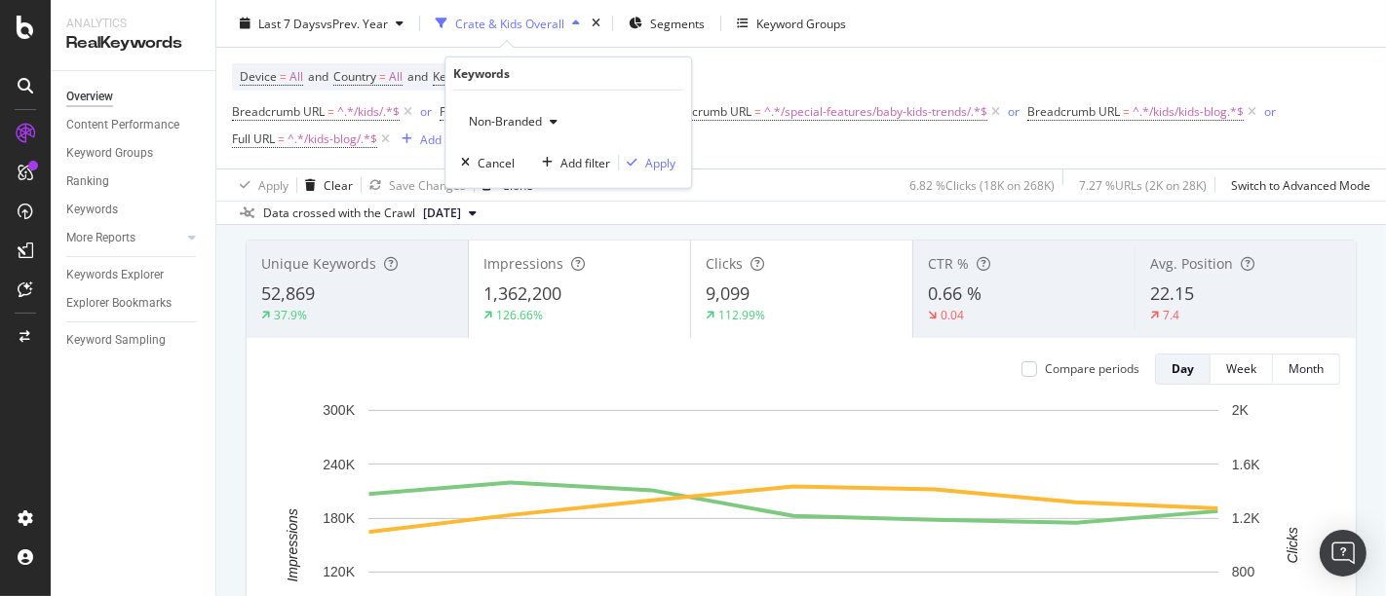
click at [534, 121] on span "Non-Branded" at bounding box center [501, 121] width 81 height 17
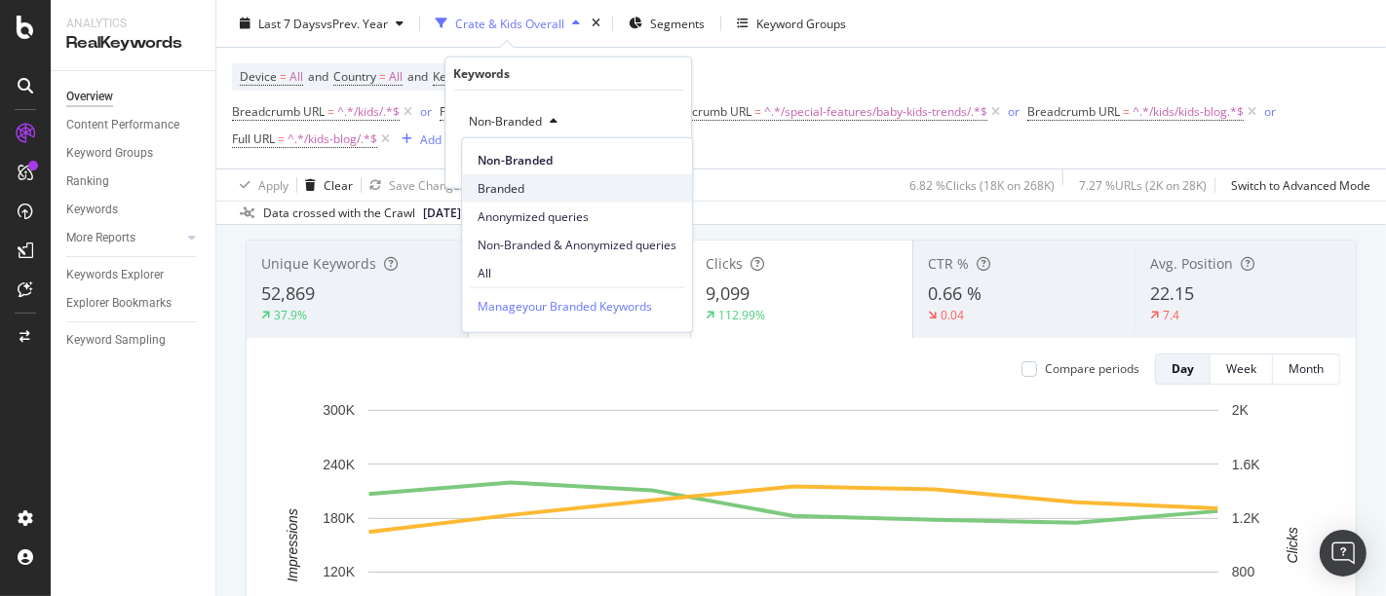
click at [519, 187] on span "Branded" at bounding box center [576, 188] width 199 height 18
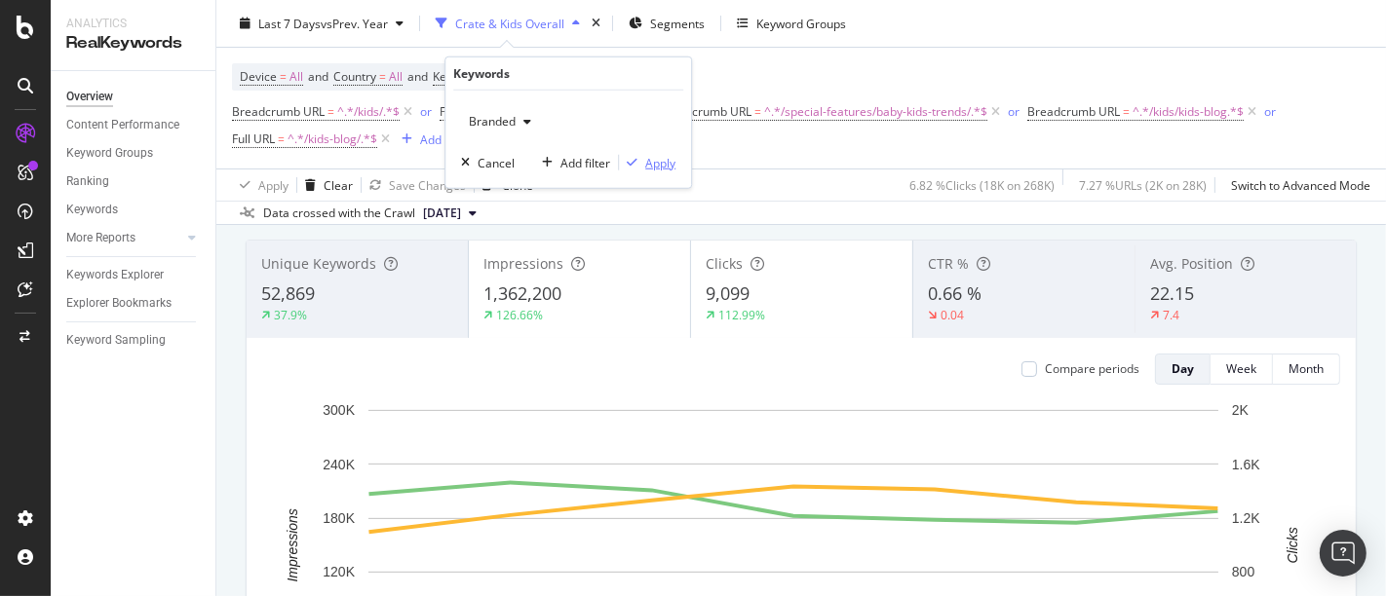
click at [663, 163] on div "Apply" at bounding box center [660, 162] width 30 height 17
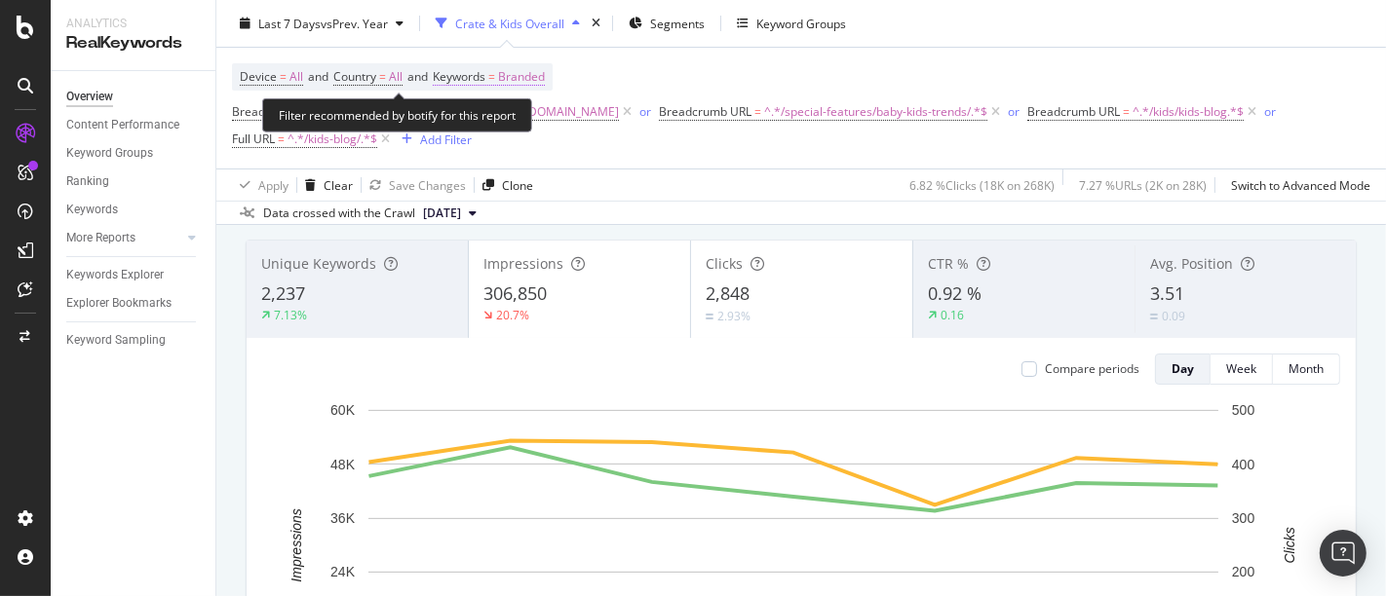
click at [539, 80] on span "Branded" at bounding box center [521, 76] width 47 height 27
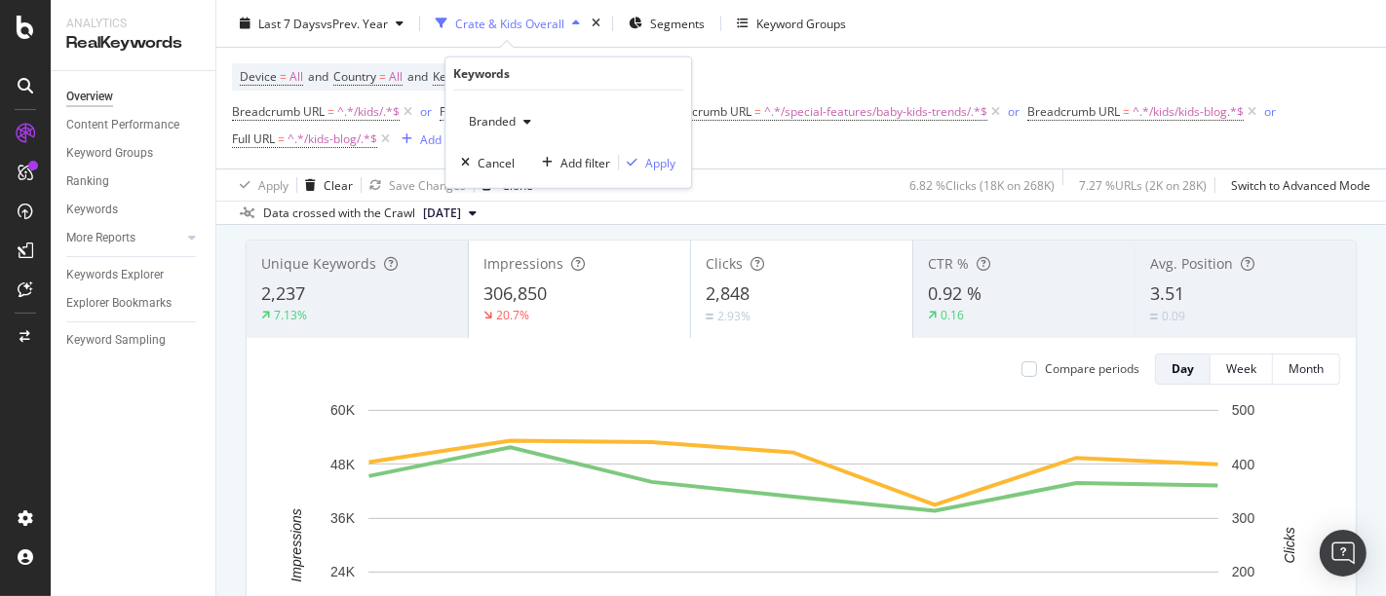
click at [521, 129] on div "Branded" at bounding box center [500, 121] width 78 height 29
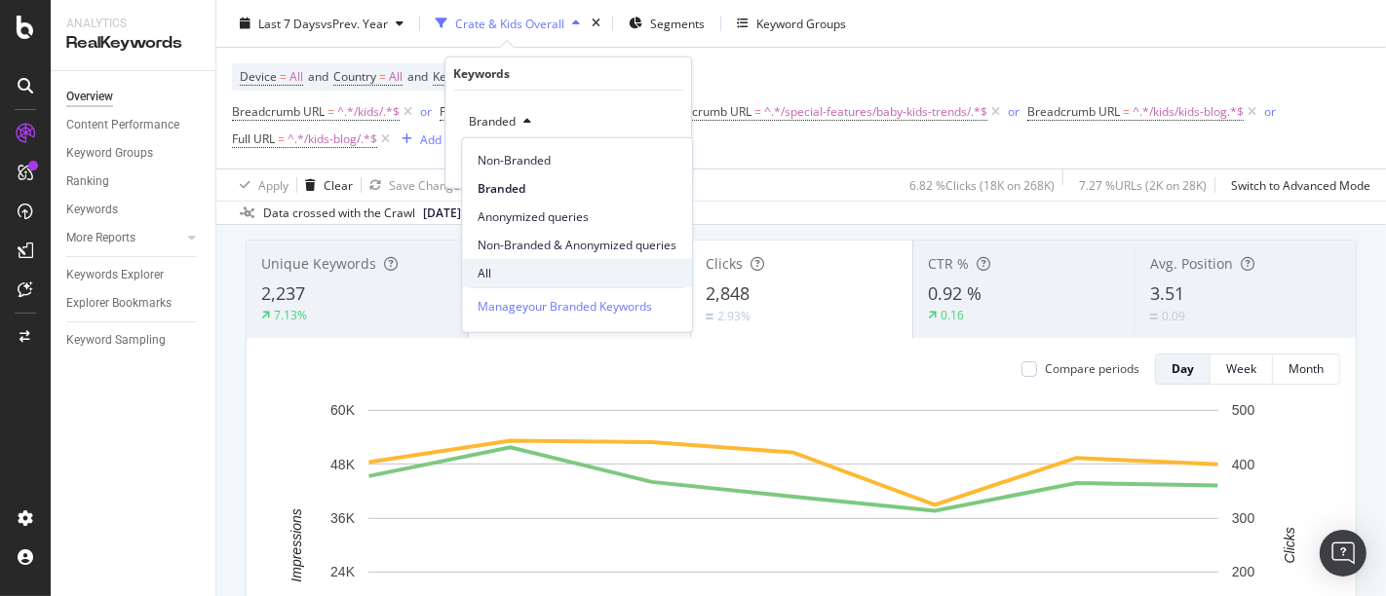
click at [520, 274] on span "All" at bounding box center [576, 273] width 199 height 18
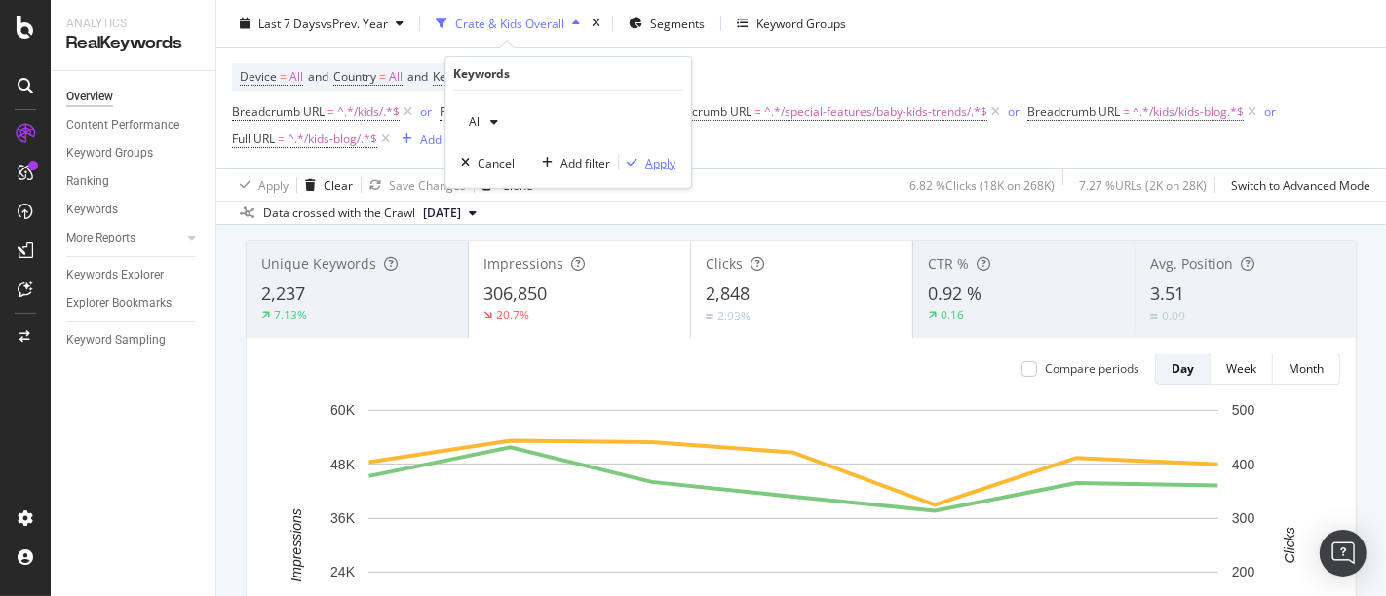
click at [651, 157] on div "Apply" at bounding box center [660, 162] width 30 height 17
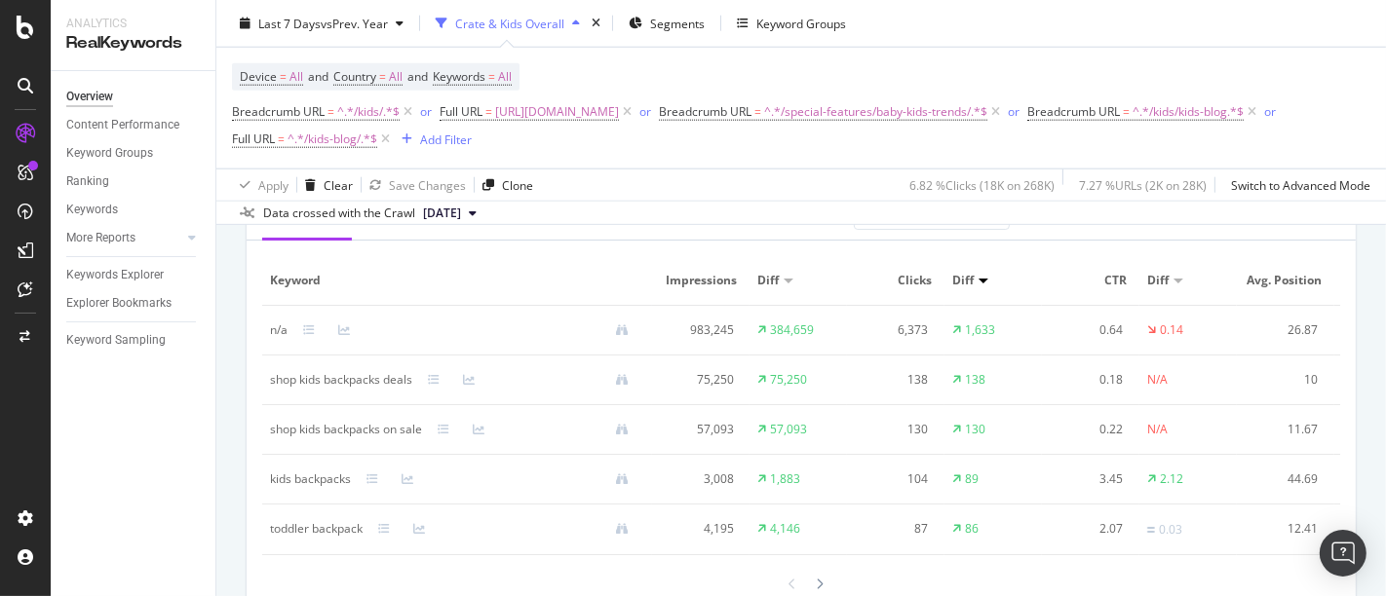
scroll to position [1949, 0]
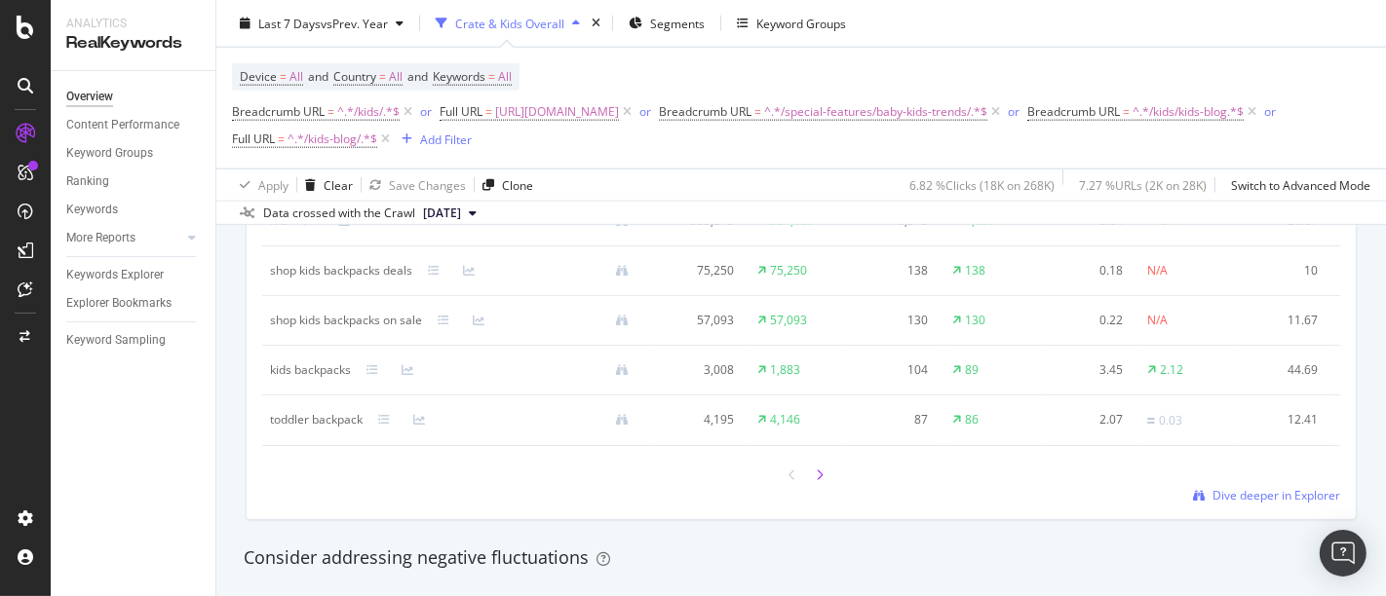
click at [819, 488] on div at bounding box center [820, 475] width 18 height 26
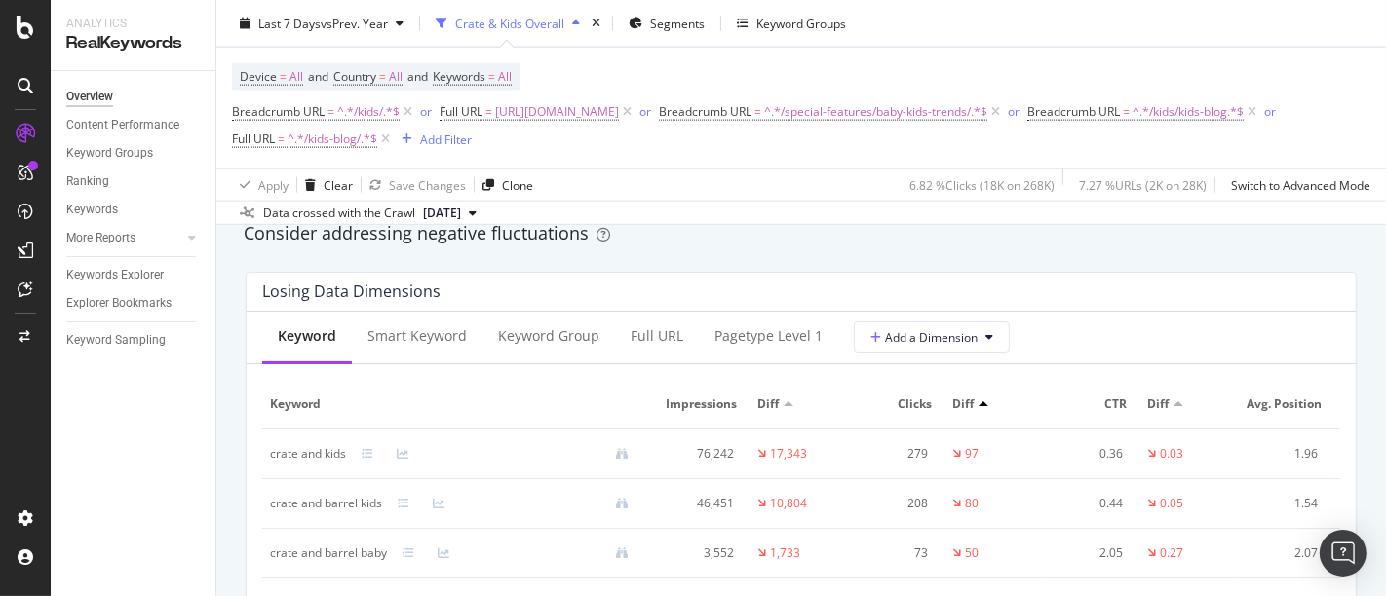
scroll to position [2381, 0]
